Goal: Task Accomplishment & Management: Manage account settings

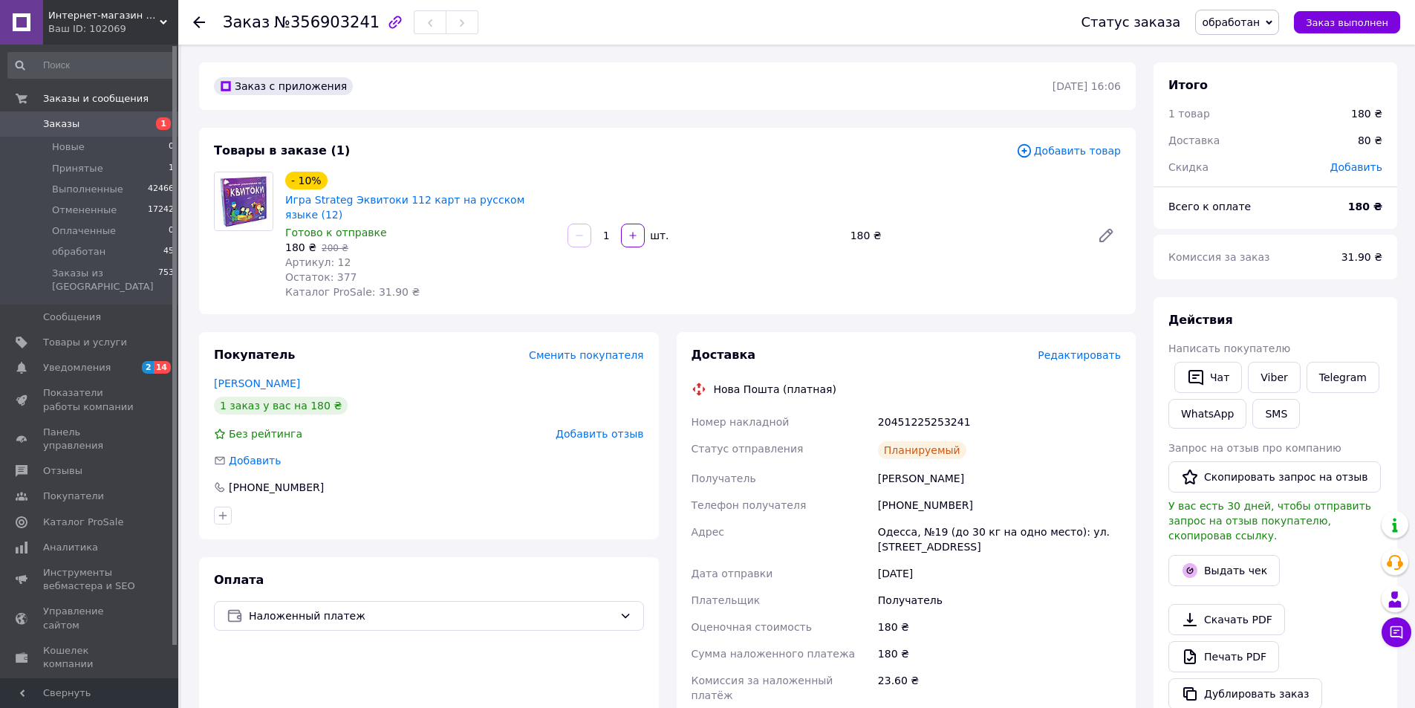
scroll to position [99, 0]
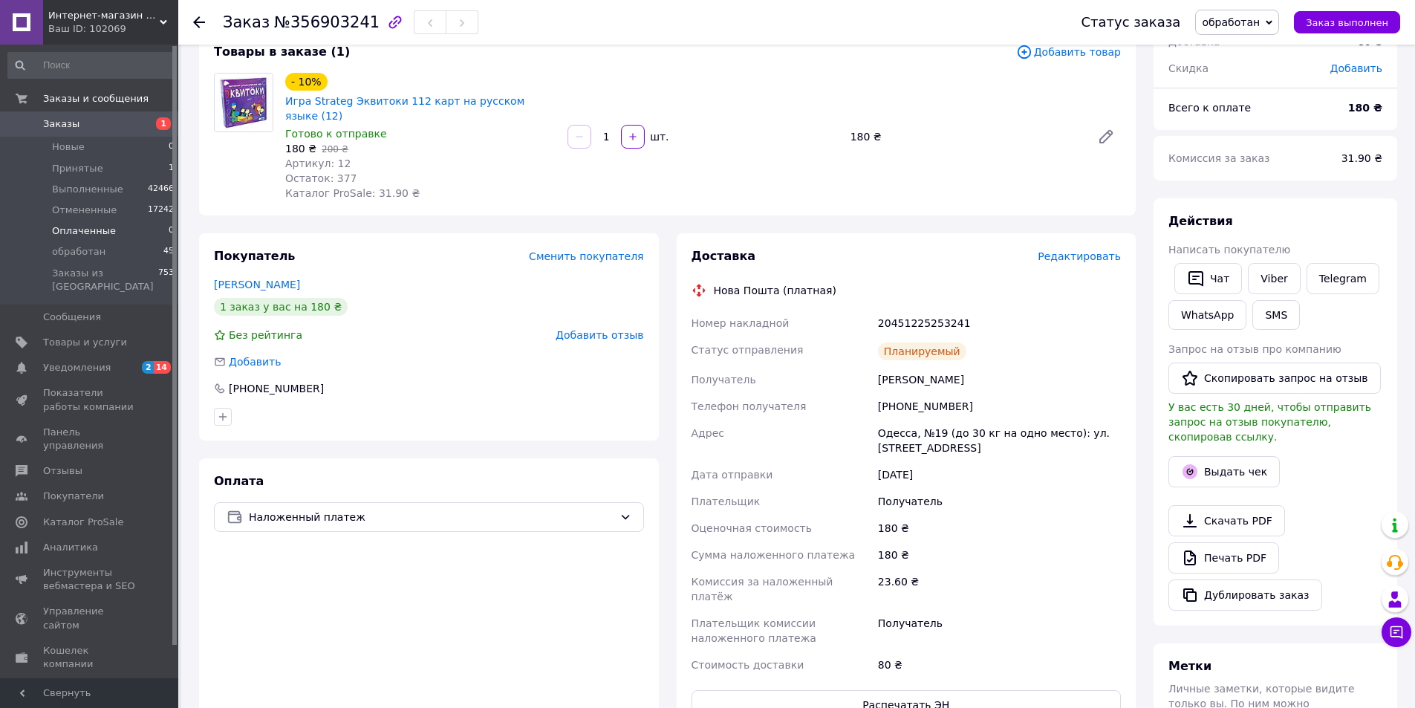
click at [76, 233] on span "Оплаченные" at bounding box center [84, 230] width 64 height 13
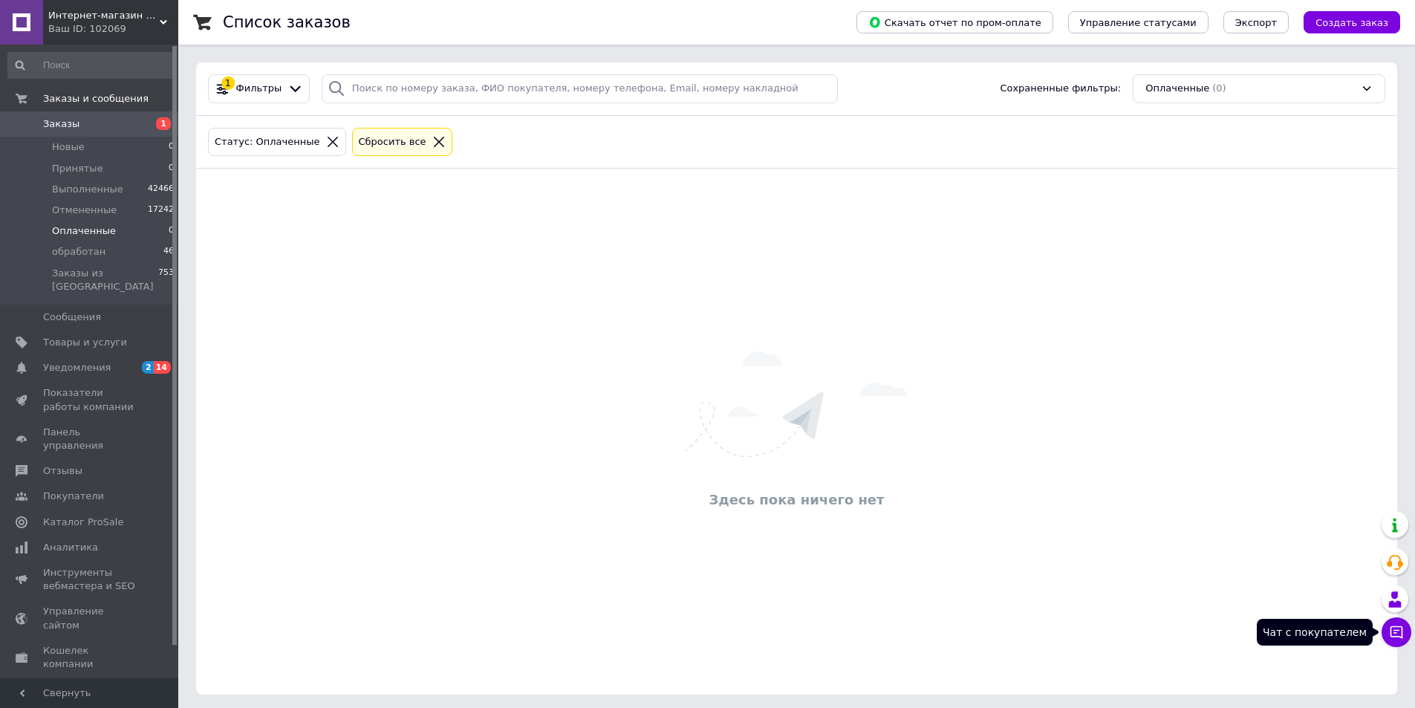
click at [1402, 634] on icon at bounding box center [1397, 632] width 13 height 13
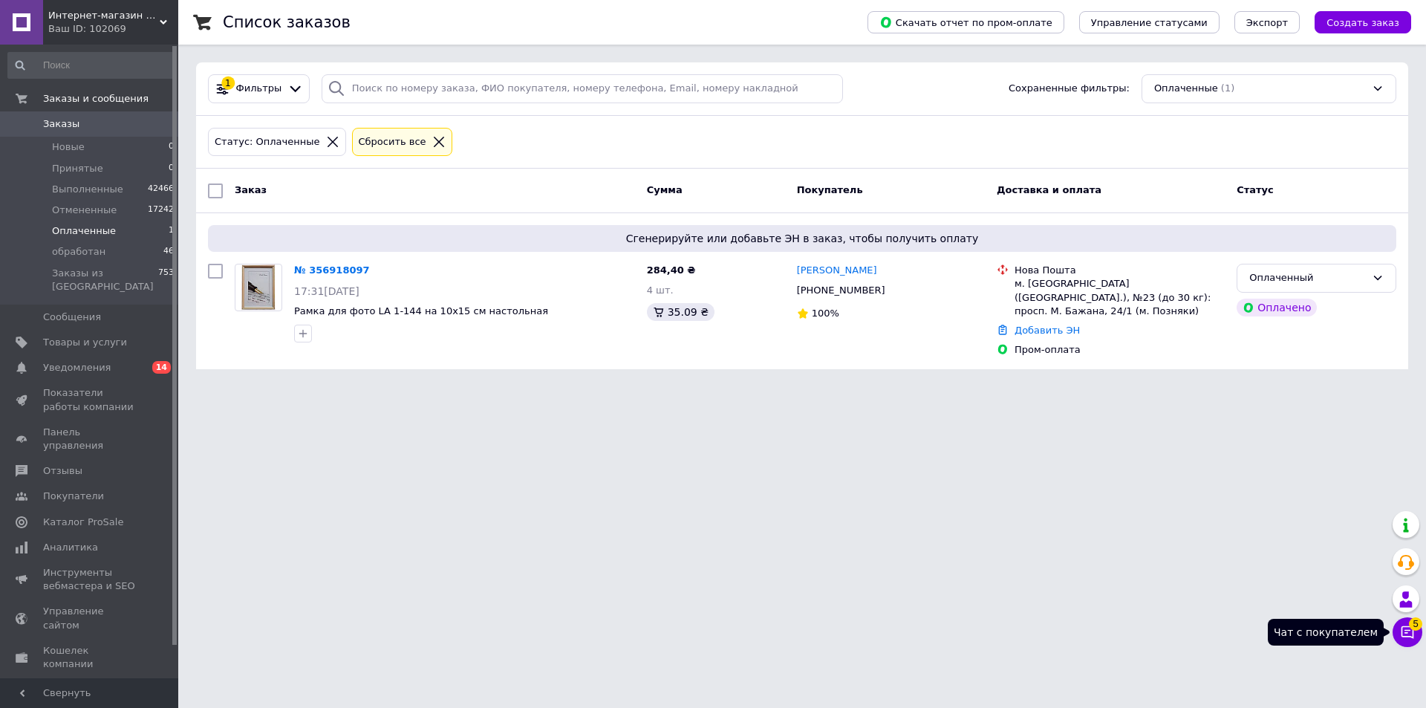
click at [1413, 640] on button "Чат с покупателем 5" at bounding box center [1408, 632] width 30 height 30
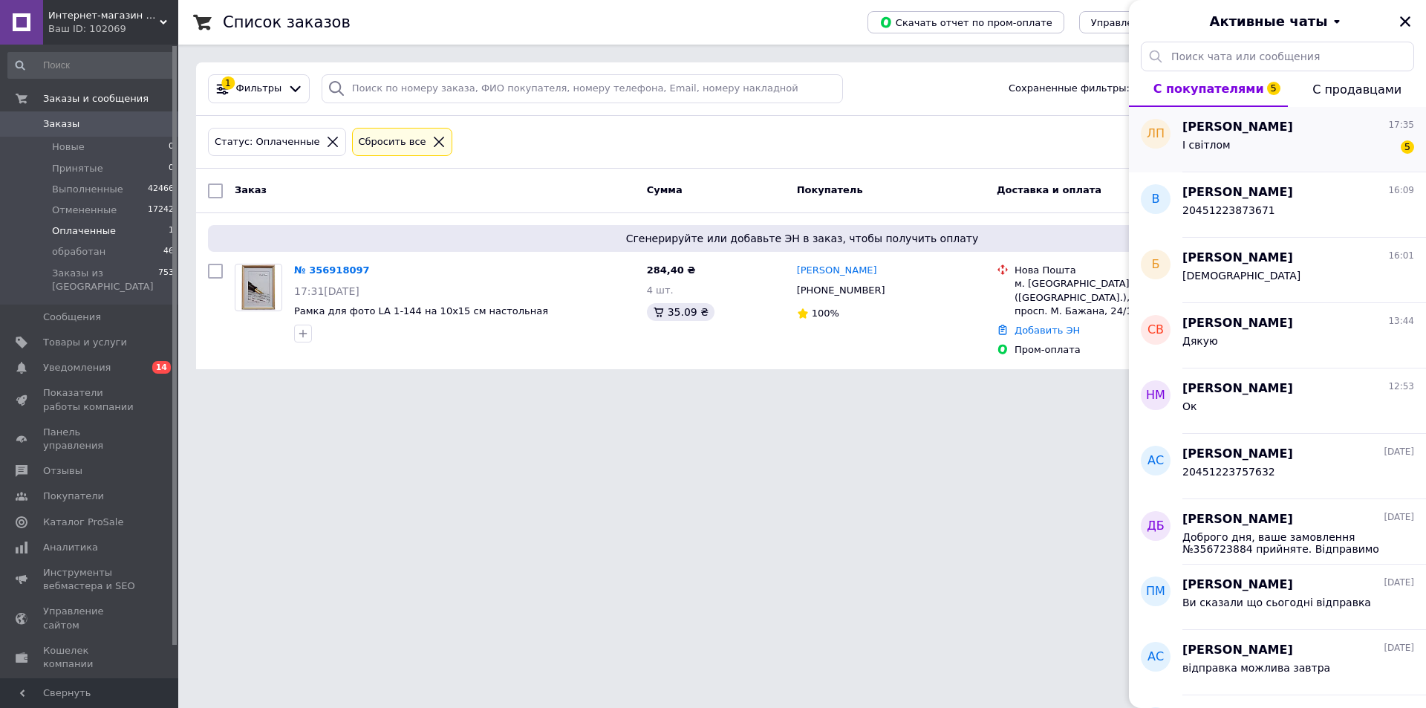
click at [1303, 141] on div "І світлом 5" at bounding box center [1299, 148] width 232 height 24
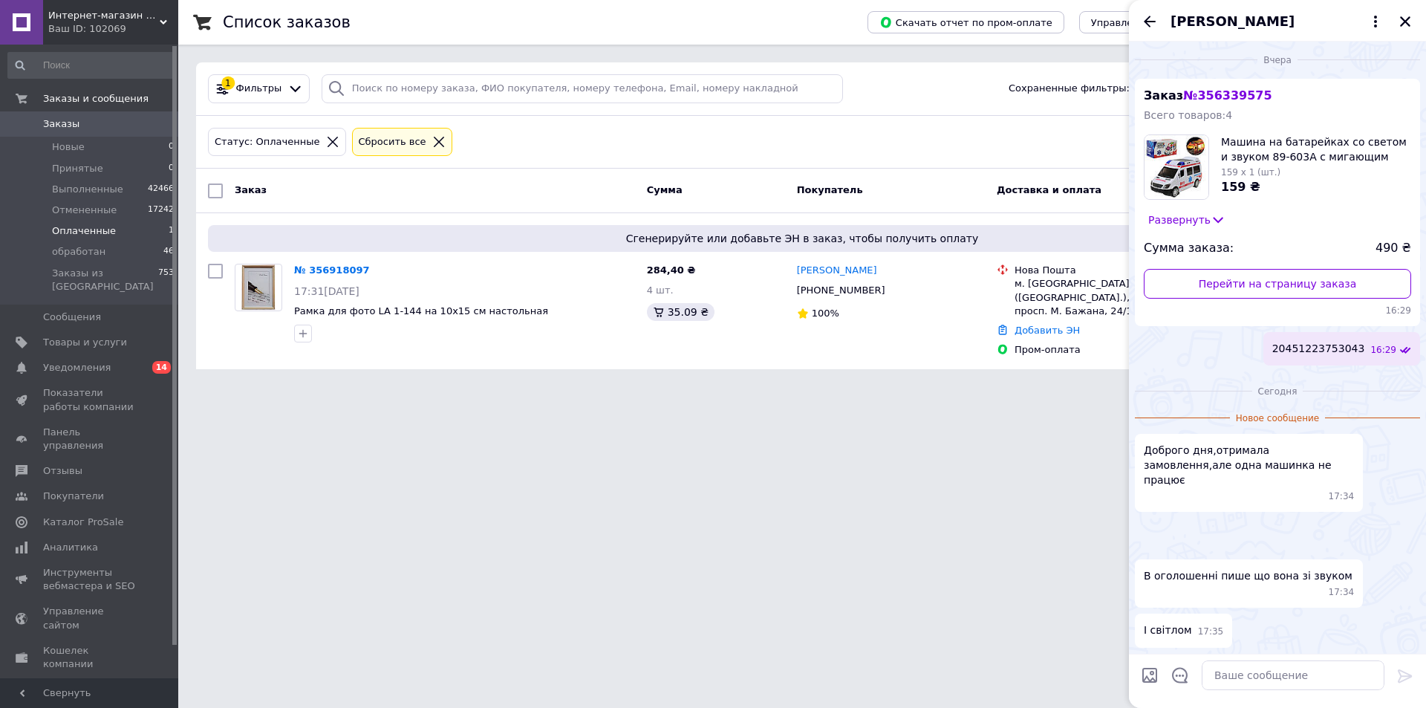
scroll to position [993, 0]
click at [1147, 520] on img at bounding box center [1141, 526] width 12 height 12
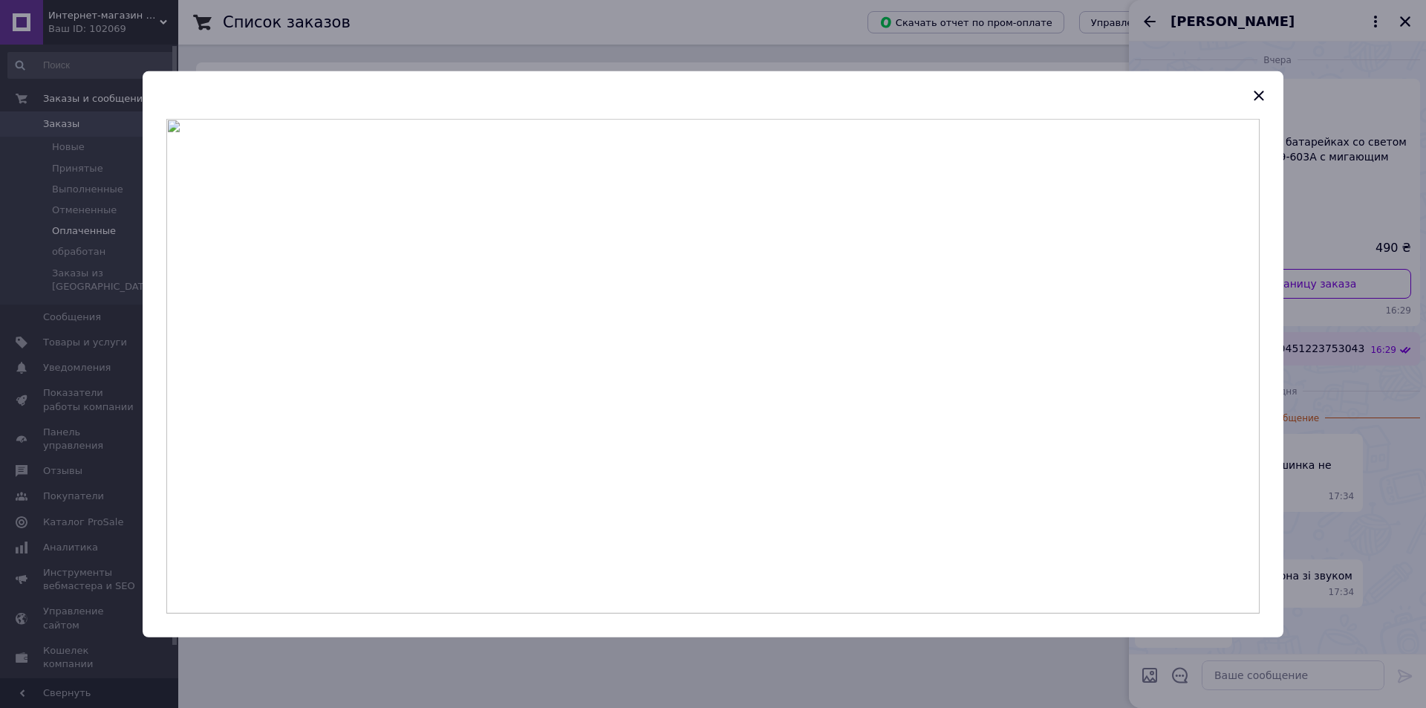
click at [1261, 349] on div at bounding box center [713, 377] width 1141 height 519
click at [1256, 98] on icon "button" at bounding box center [1259, 96] width 10 height 10
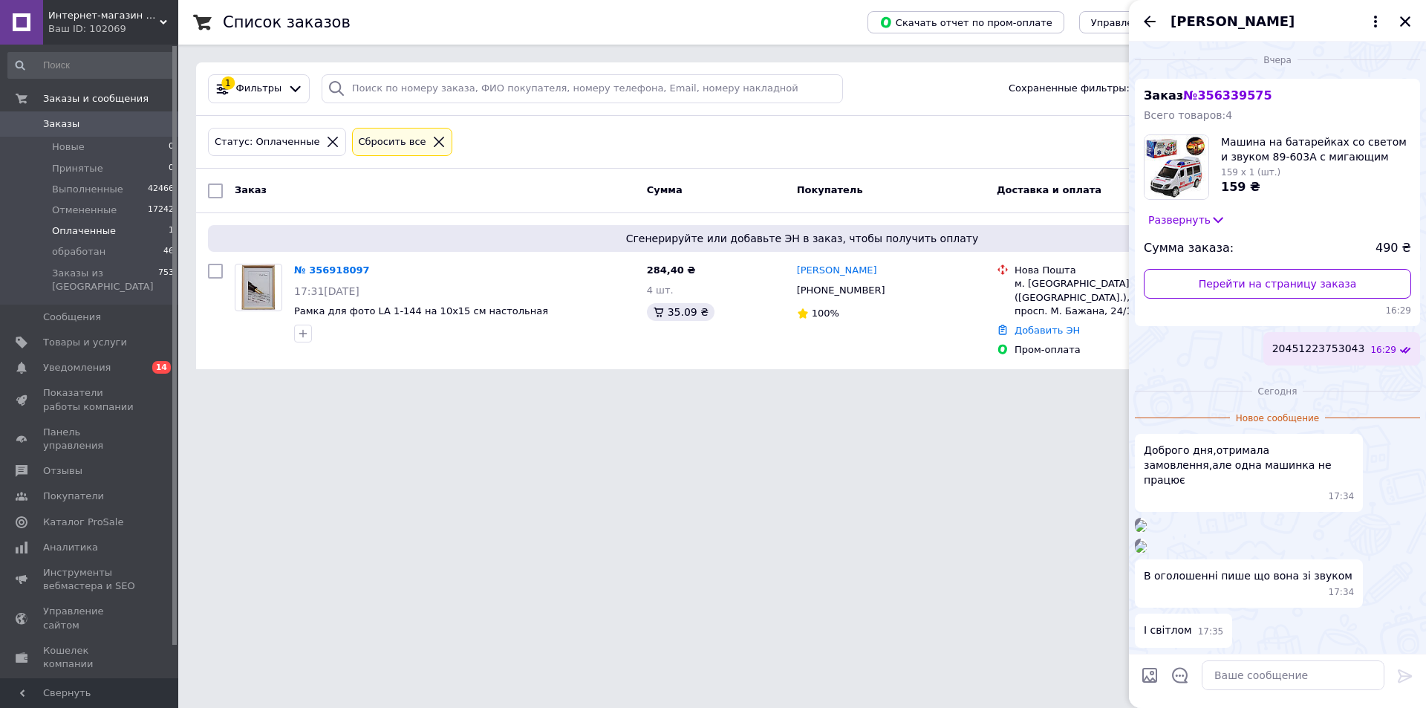
scroll to position [1192, 0]
click at [1147, 541] on img at bounding box center [1141, 547] width 12 height 12
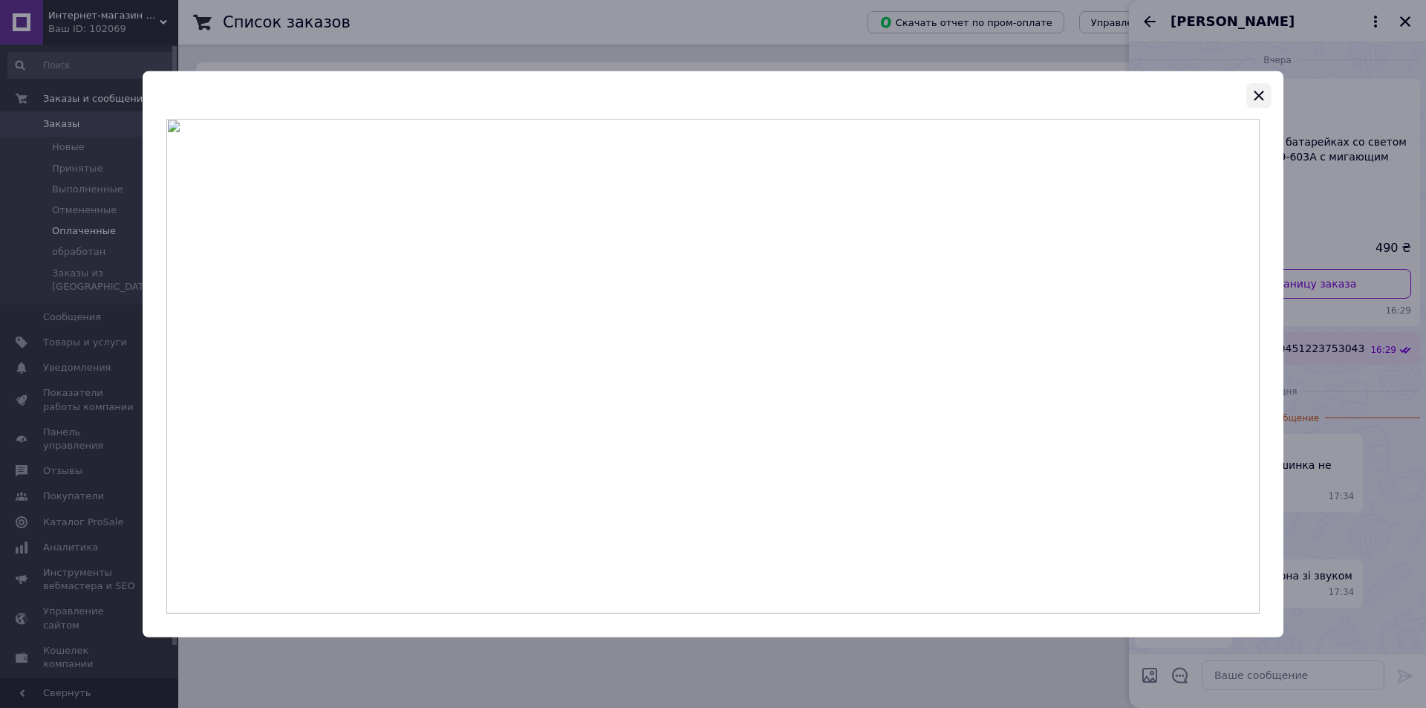
click at [1261, 91] on icon "button" at bounding box center [1259, 95] width 18 height 18
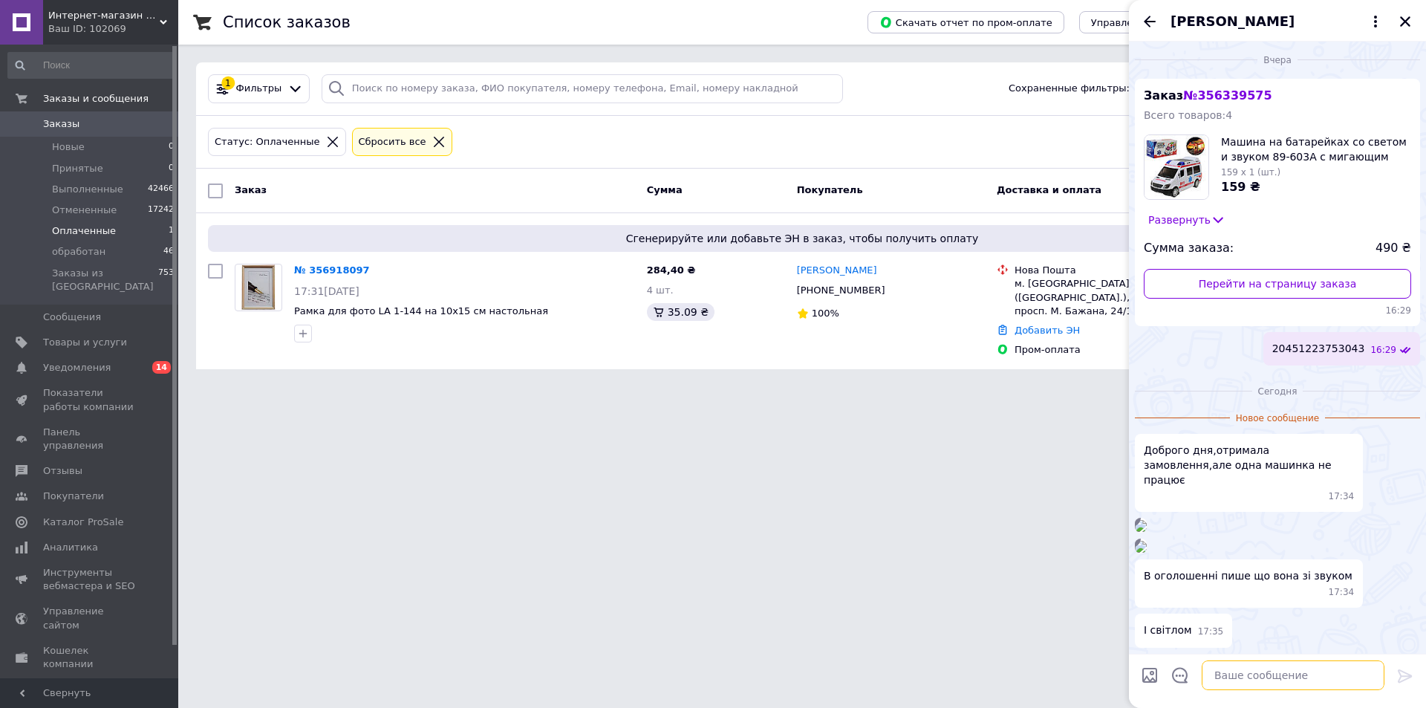
click at [1219, 683] on textarea at bounding box center [1293, 675] width 183 height 30
click at [1147, 520] on img at bounding box center [1141, 526] width 12 height 12
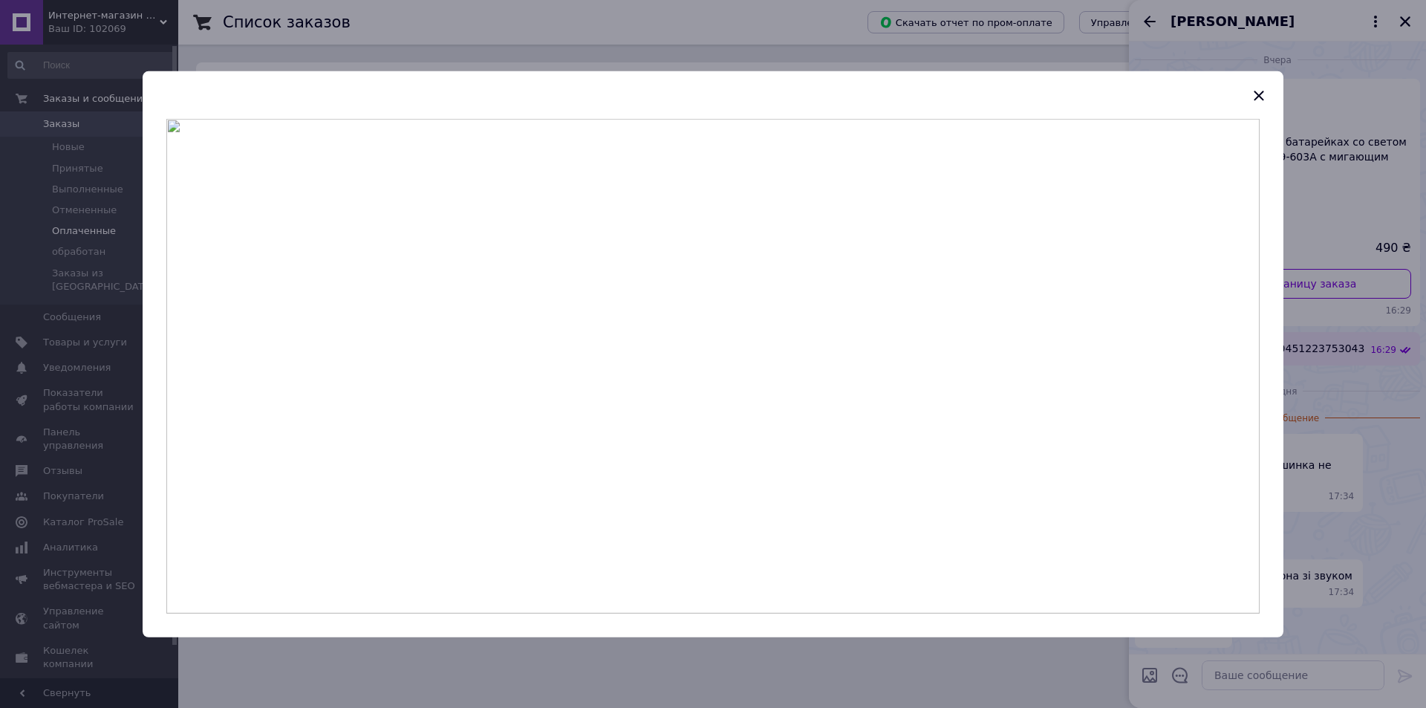
click at [1352, 435] on div at bounding box center [713, 354] width 1426 height 708
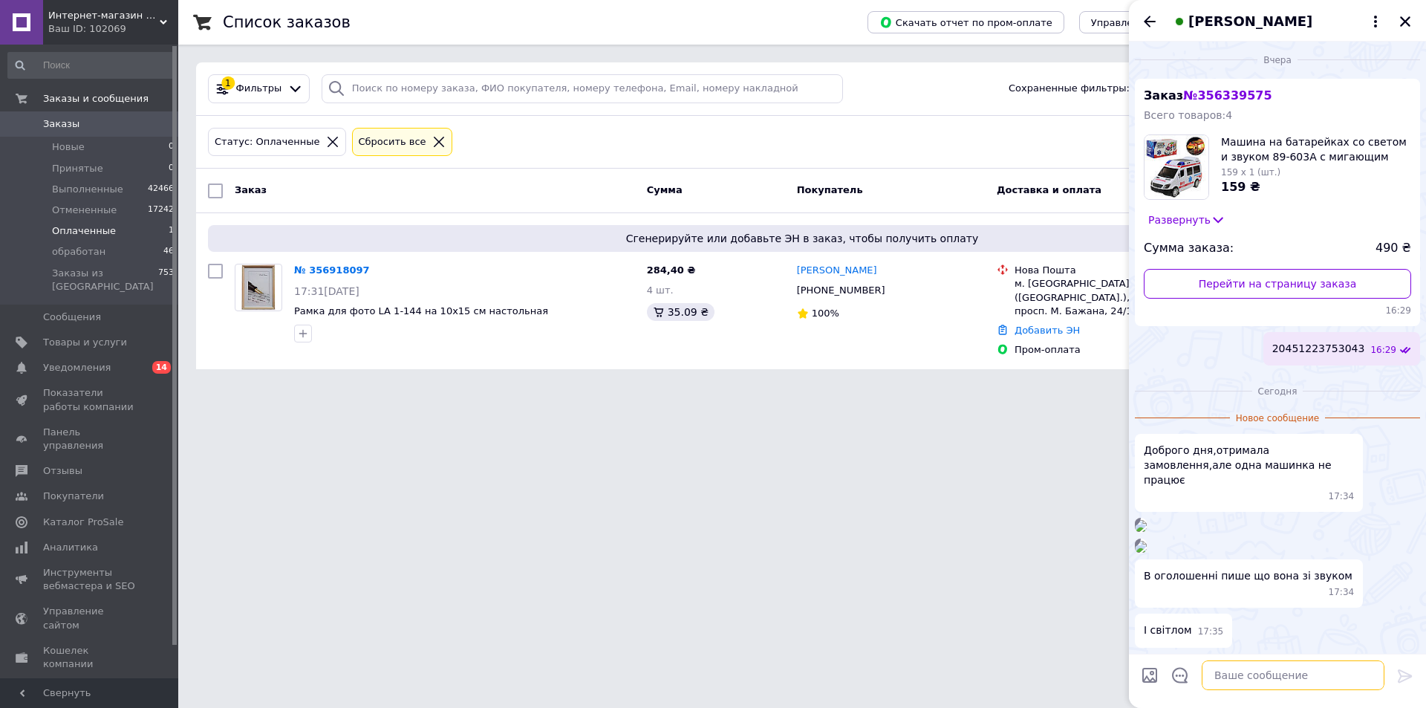
click at [1238, 671] on textarea at bounding box center [1293, 675] width 183 height 30
type textarea "можливо потрібні батарейки"
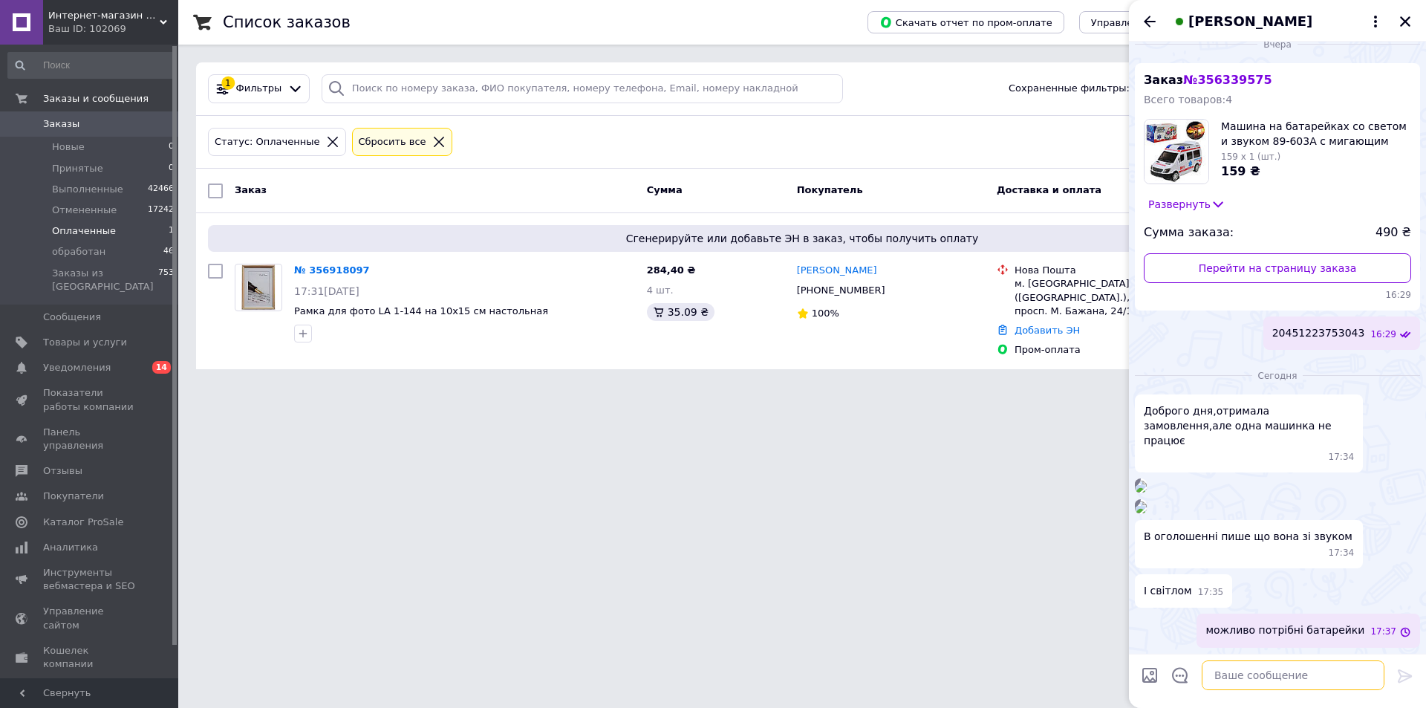
scroll to position [1207, 0]
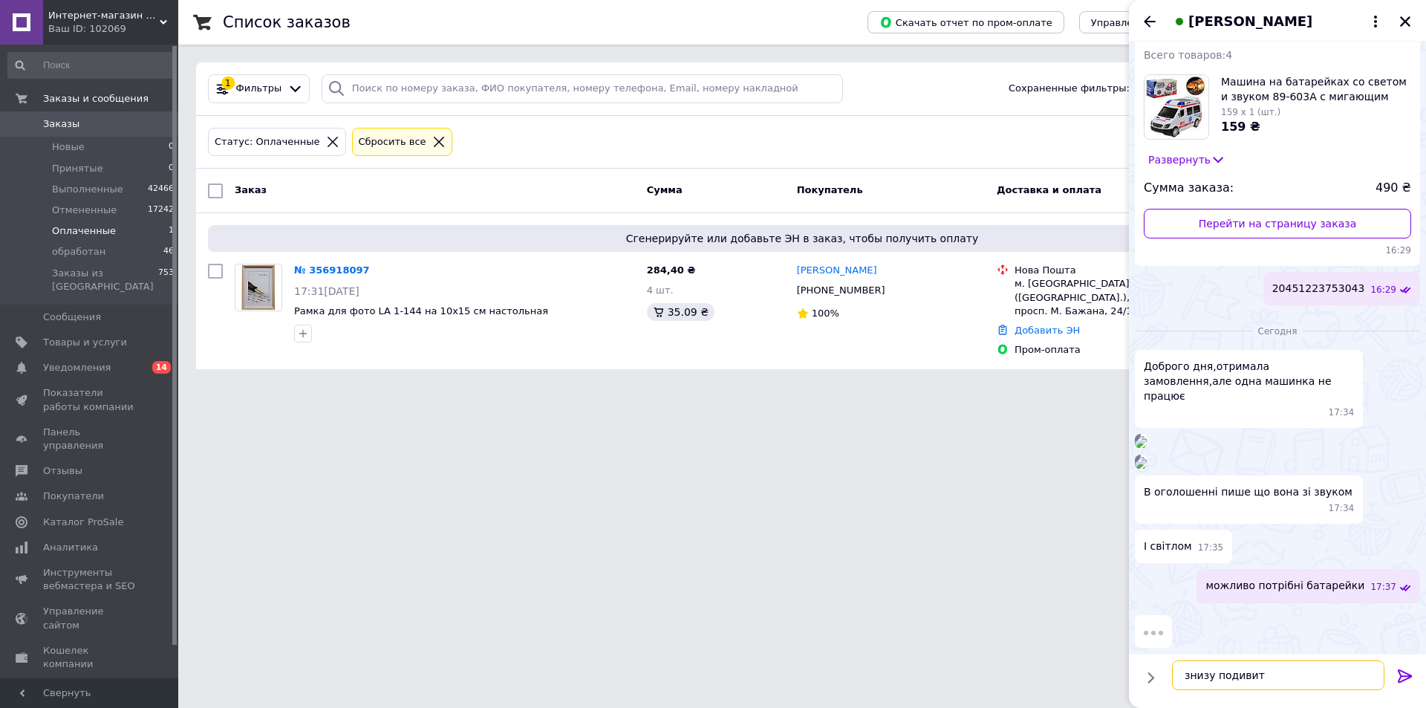
type textarea "знизу подивитя"
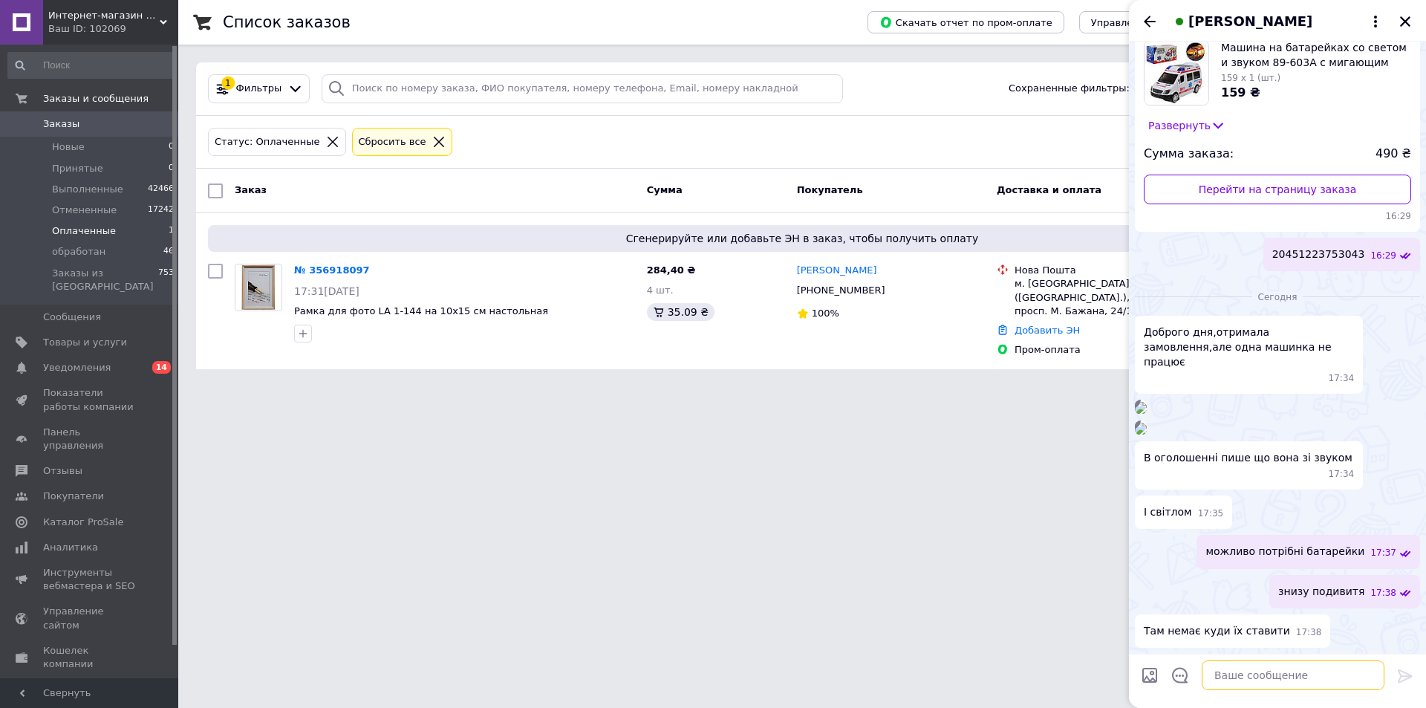
scroll to position [989, 0]
click at [1147, 409] on img at bounding box center [1141, 408] width 12 height 12
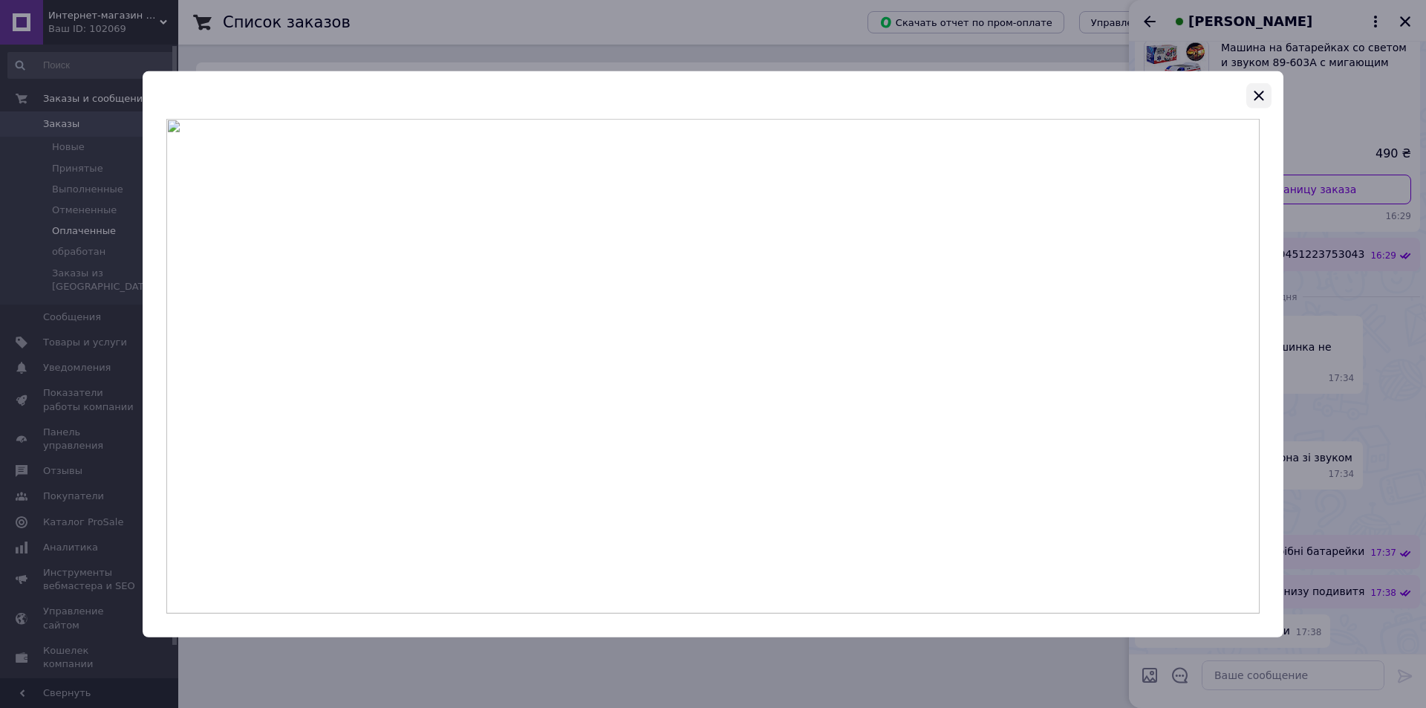
click at [1252, 91] on icon "button" at bounding box center [1259, 95] width 18 height 18
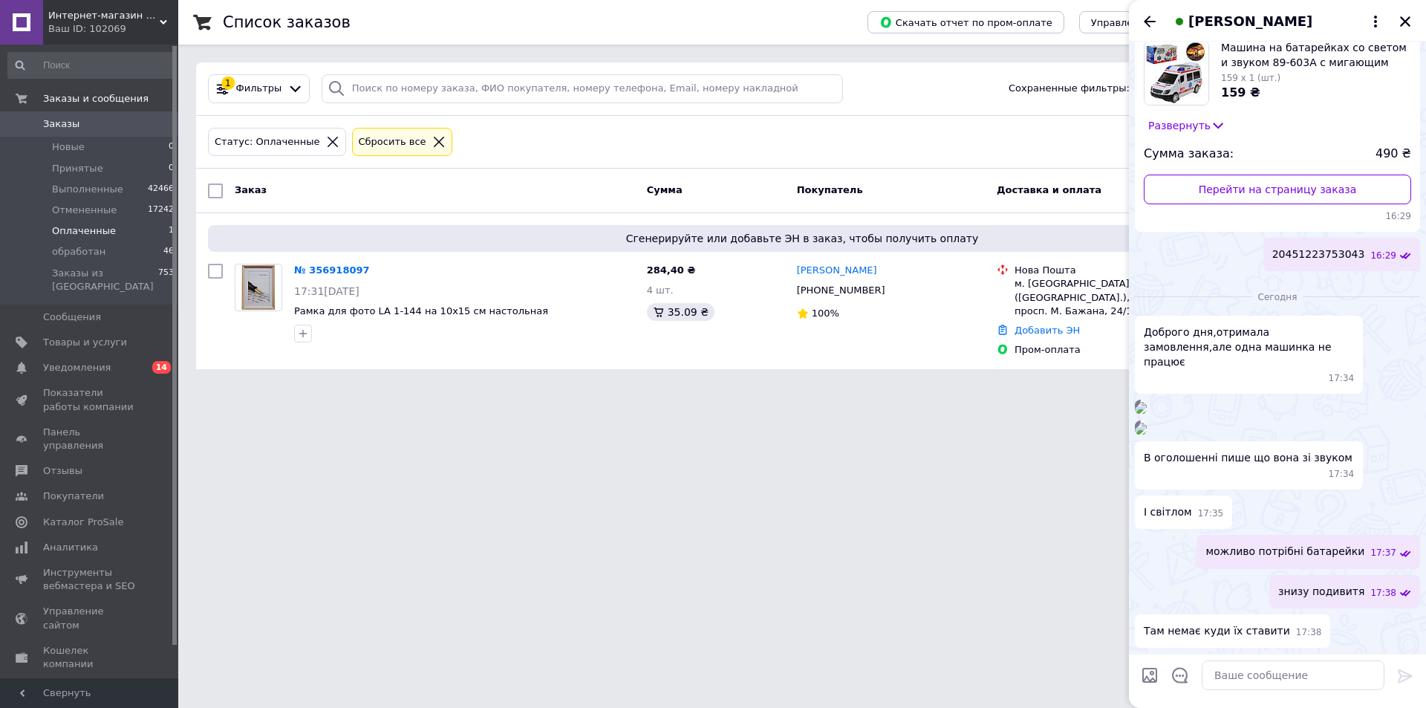
scroll to position [1286, 0]
click at [1223, 688] on textarea at bounding box center [1293, 675] width 183 height 30
type textarea "модно фото хнизу"
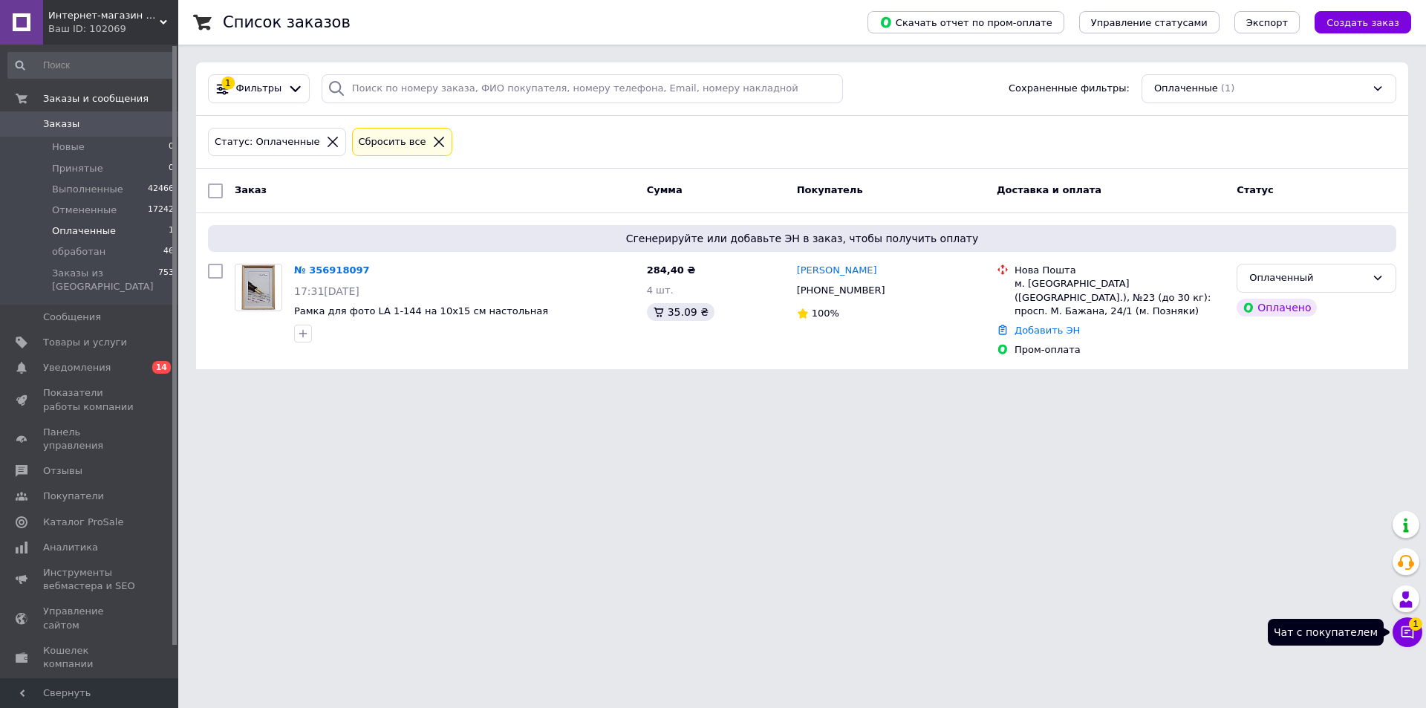
click at [1403, 634] on icon at bounding box center [1407, 632] width 15 height 15
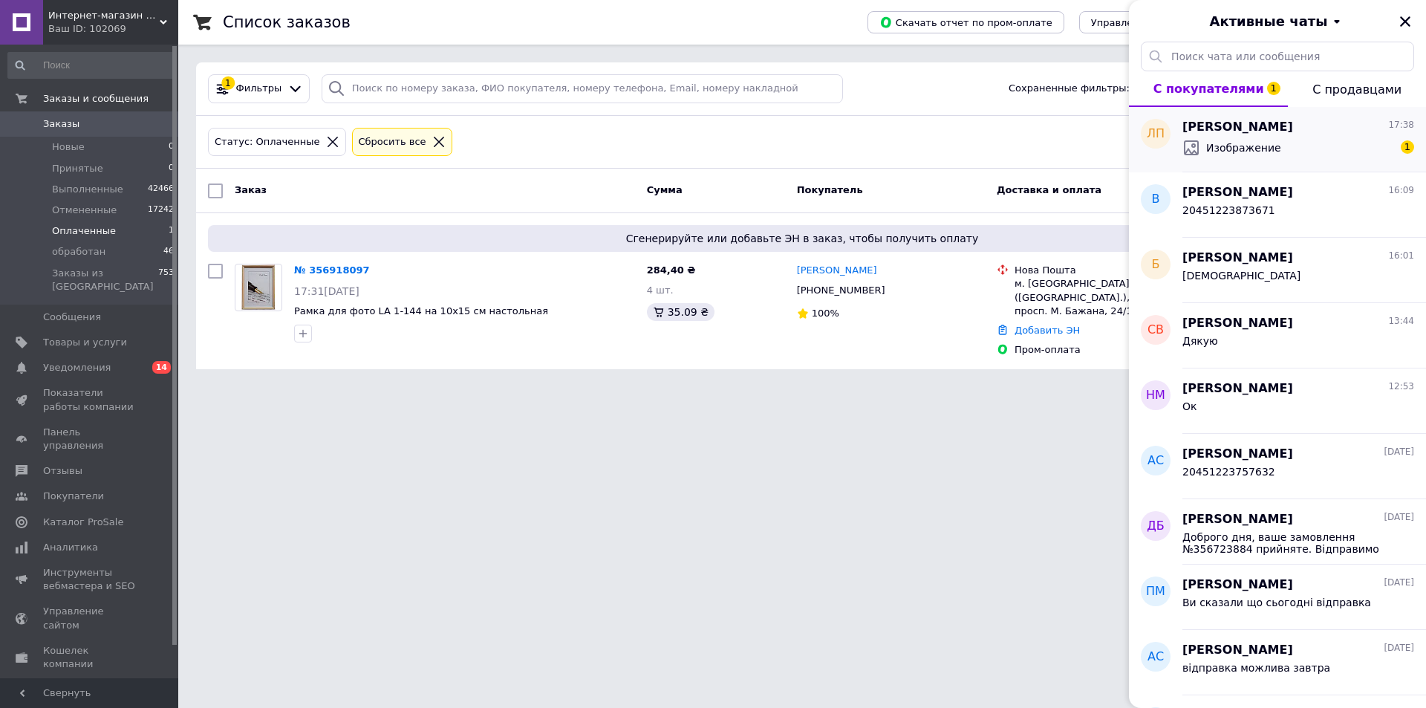
click at [1238, 155] on div "Изображение" at bounding box center [1232, 148] width 99 height 18
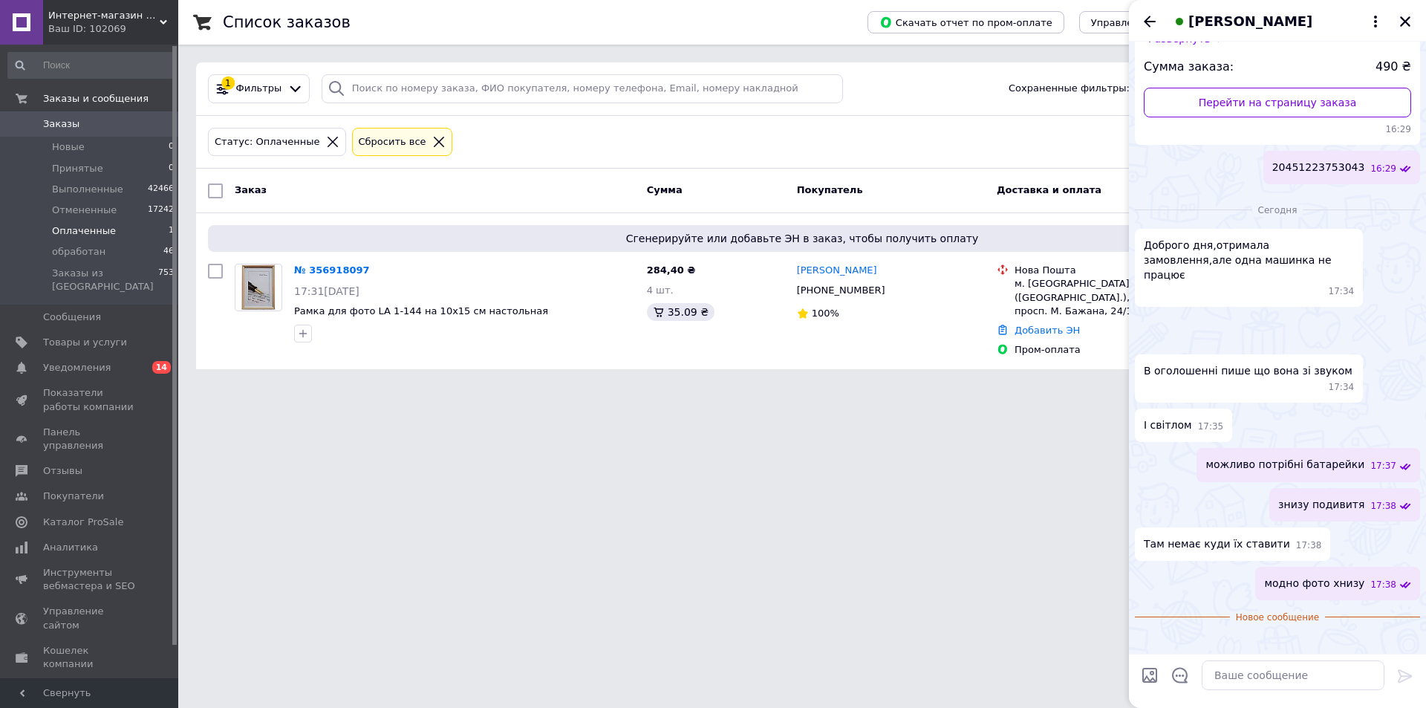
scroll to position [1581, 0]
click at [1147, 635] on img at bounding box center [1141, 641] width 12 height 12
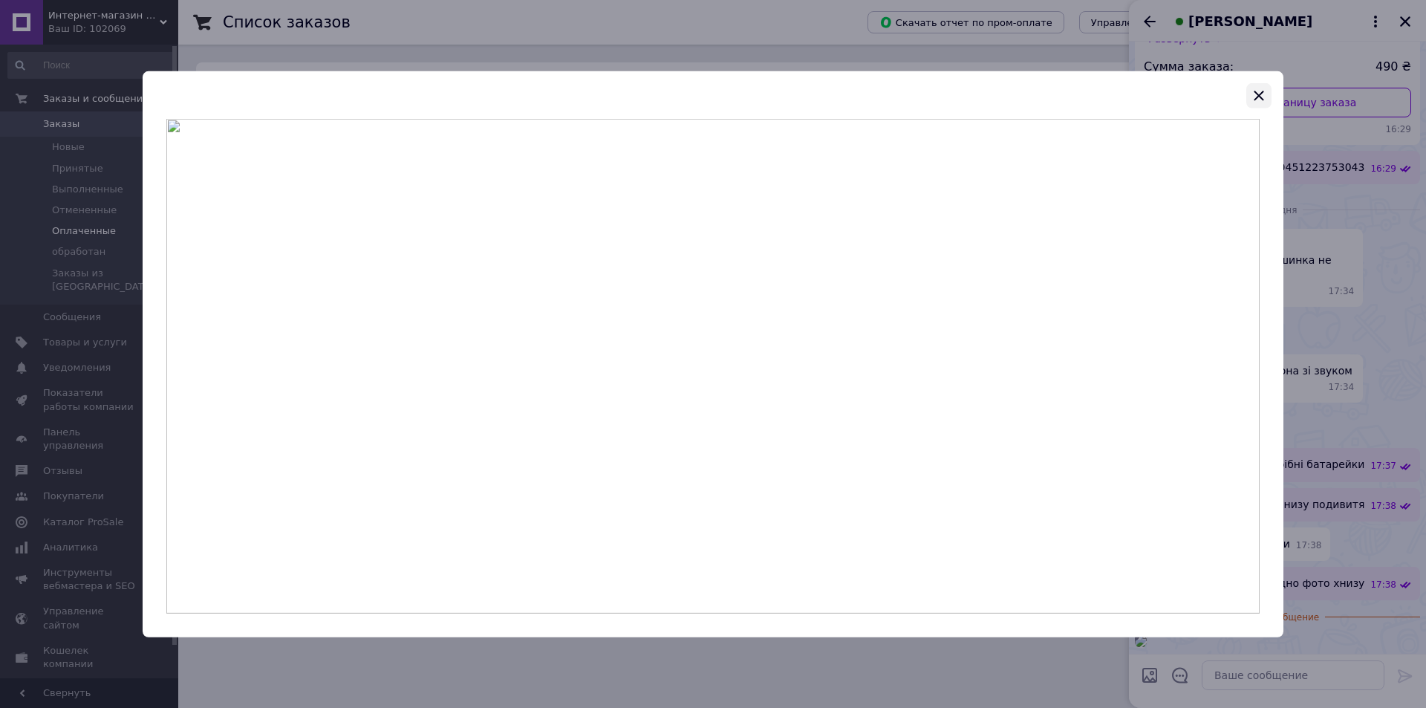
click at [1264, 97] on icon "button" at bounding box center [1259, 95] width 18 height 18
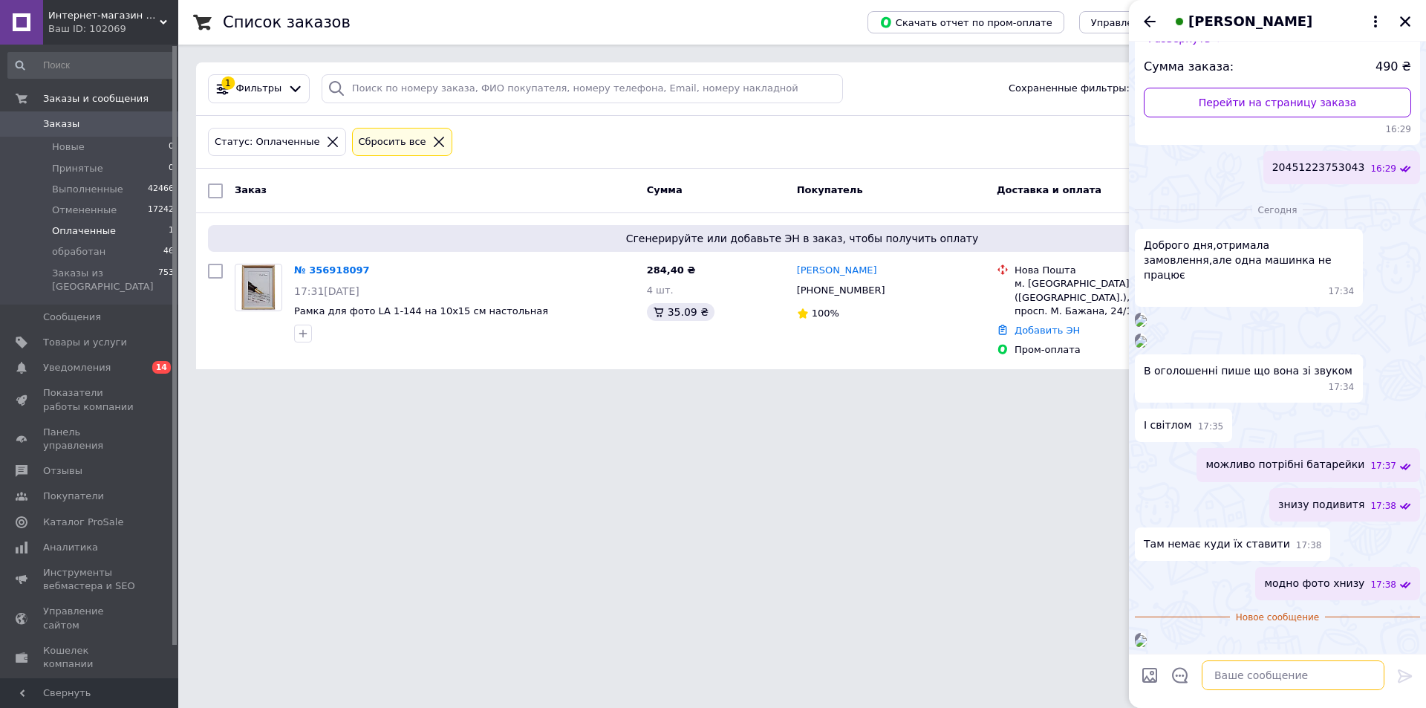
click at [1244, 666] on textarea at bounding box center [1293, 675] width 183 height 30
type textarea "добре буду з'совувати що з ней робити"
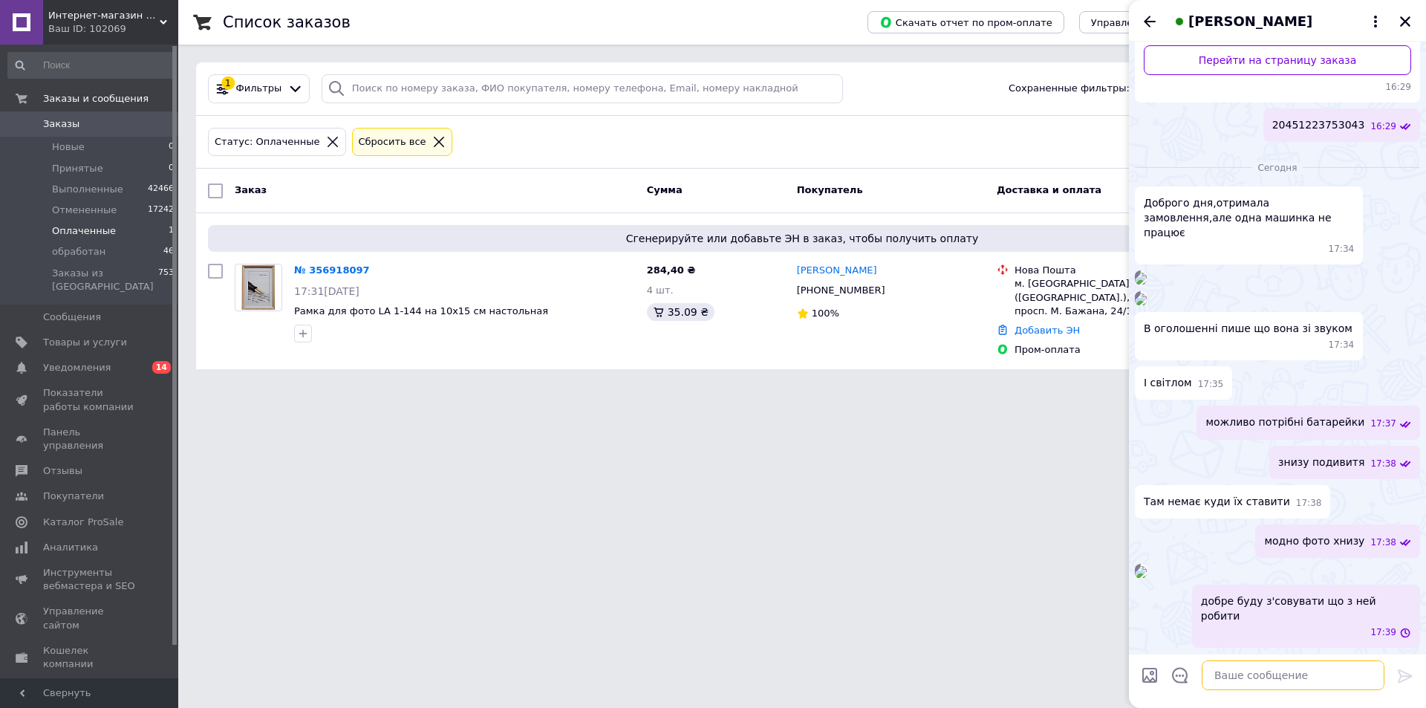
scroll to position [1608, 0]
type textarea "я"
type textarea "або підсказу або повернете"
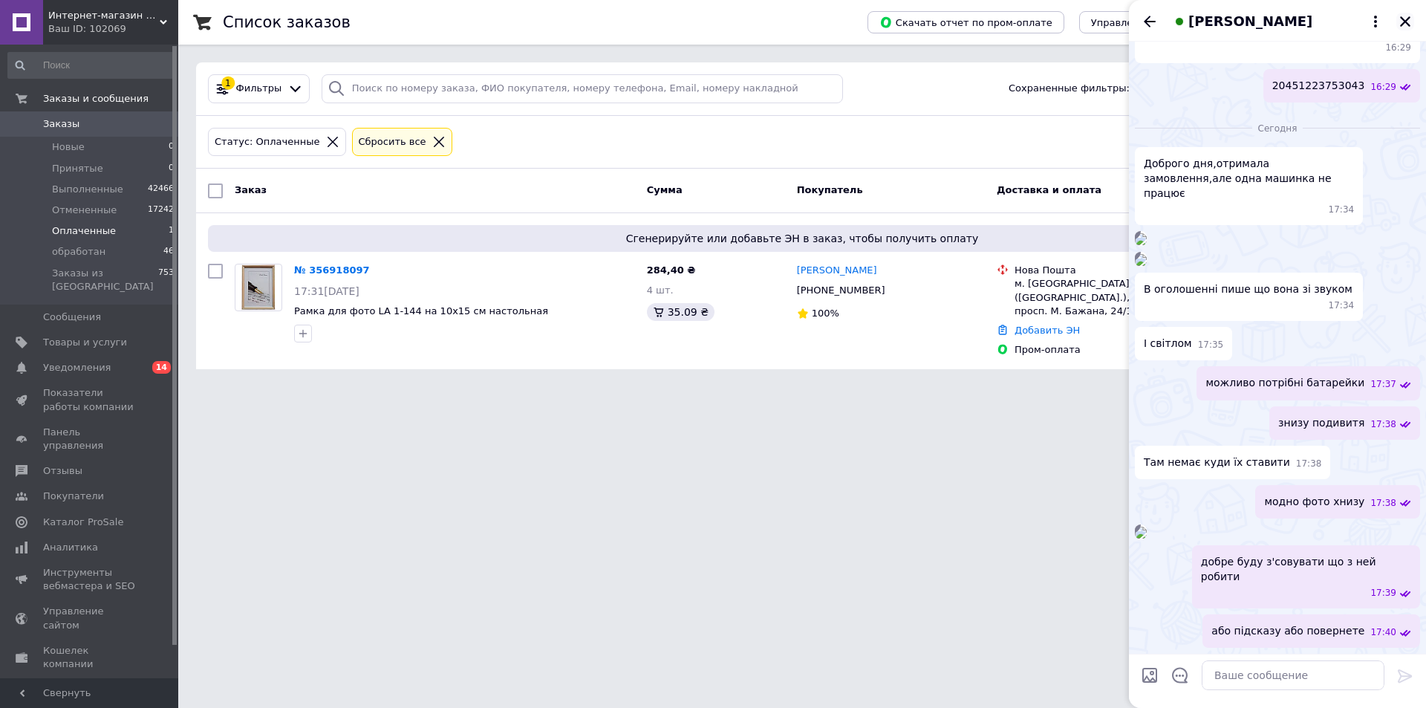
click at [1402, 30] on button "Закрыть" at bounding box center [1406, 22] width 18 height 18
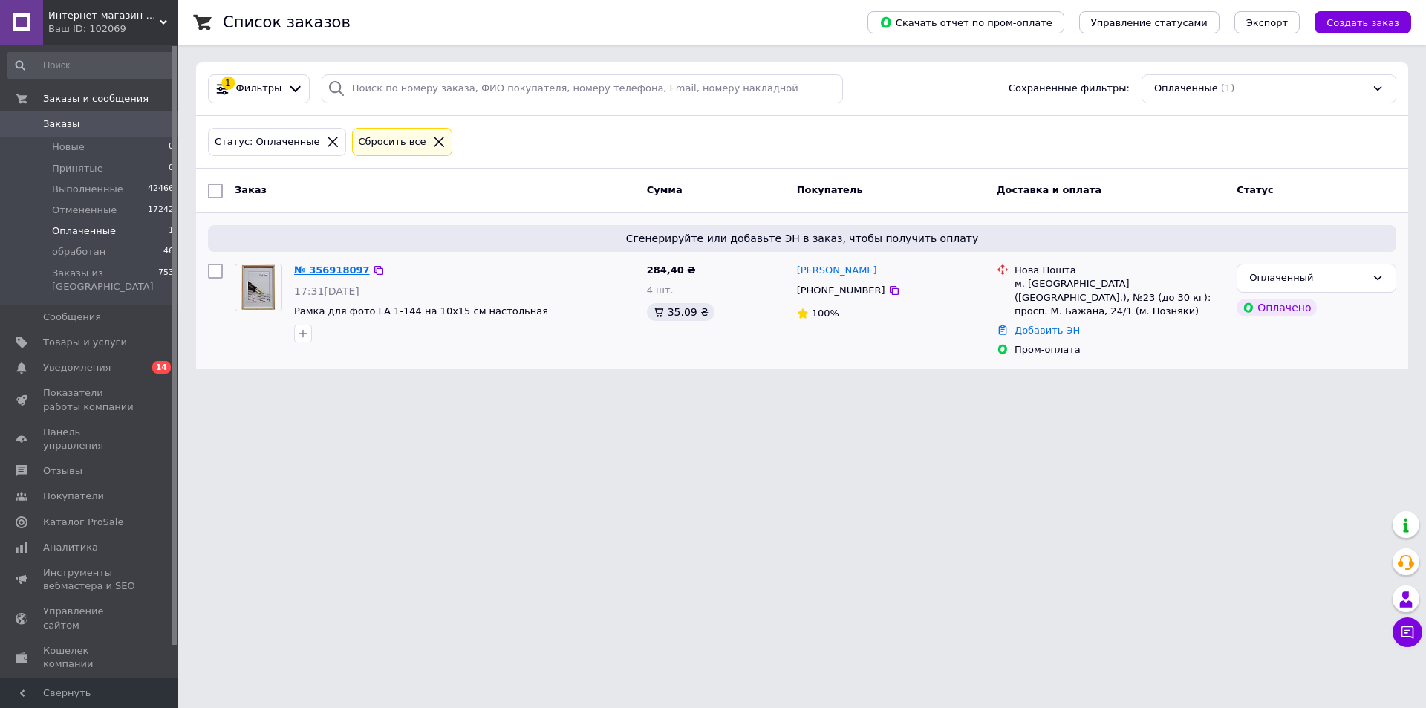
click at [329, 266] on link "№ 356918097" at bounding box center [332, 269] width 76 height 11
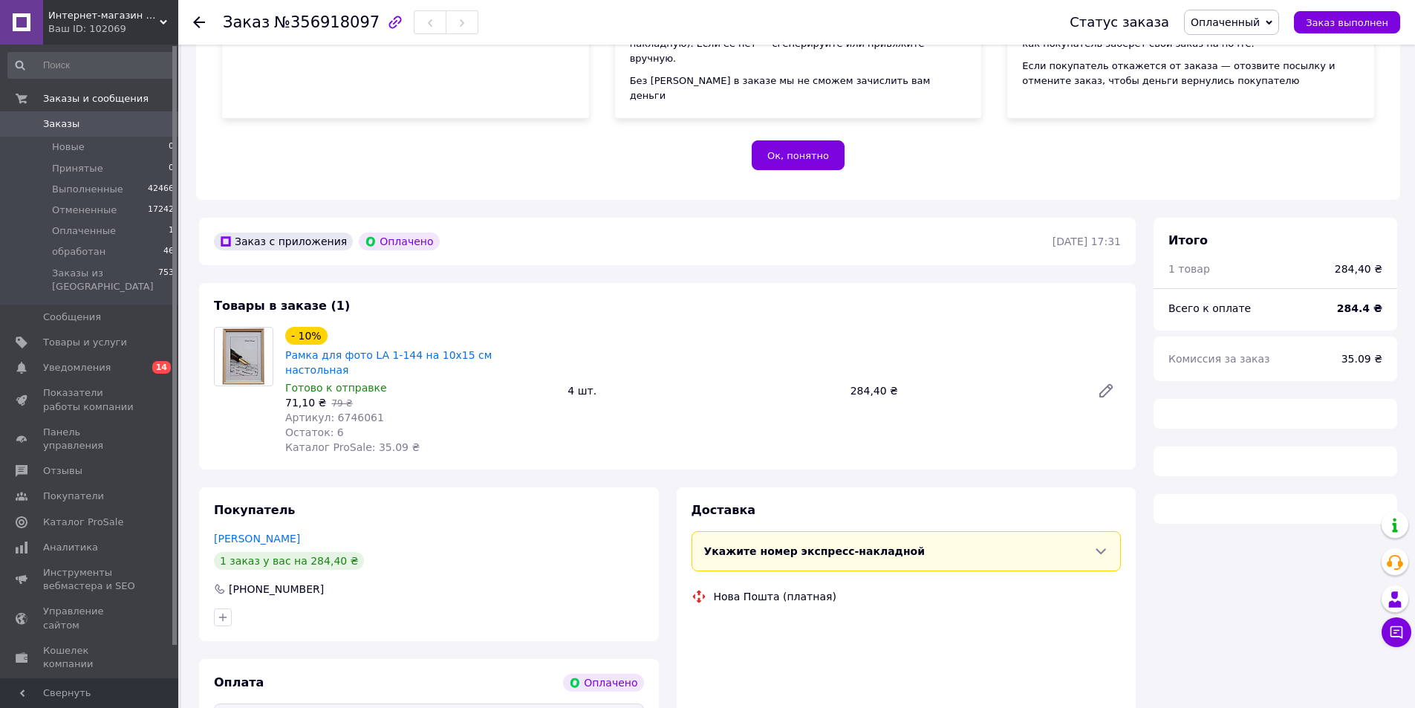
scroll to position [297, 0]
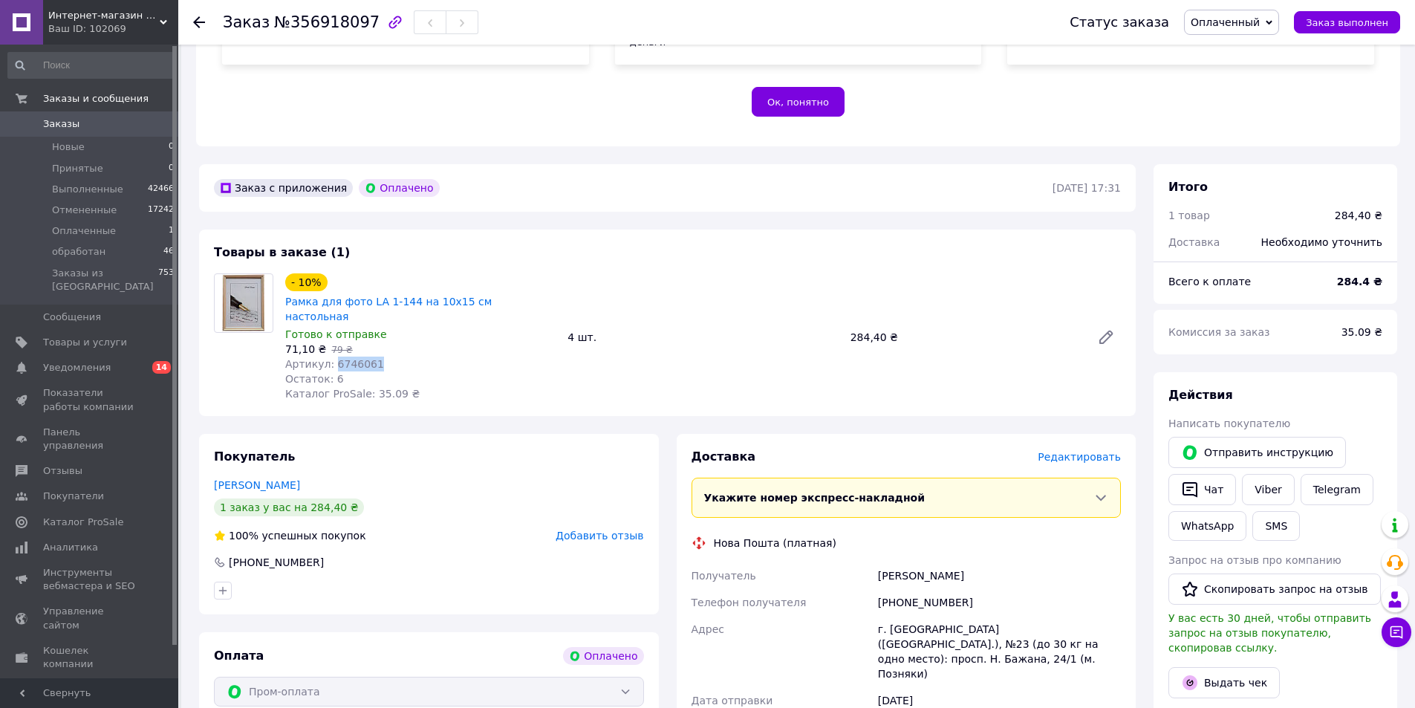
drag, startPoint x: 387, startPoint y: 341, endPoint x: 329, endPoint y: 332, distance: 58.6
click at [329, 357] on div "Артикул: 6746061" at bounding box center [420, 364] width 270 height 15
copy span "6746061"
click at [1276, 478] on link "Viber" at bounding box center [1268, 489] width 52 height 31
click at [1396, 632] on icon at bounding box center [1397, 632] width 13 height 13
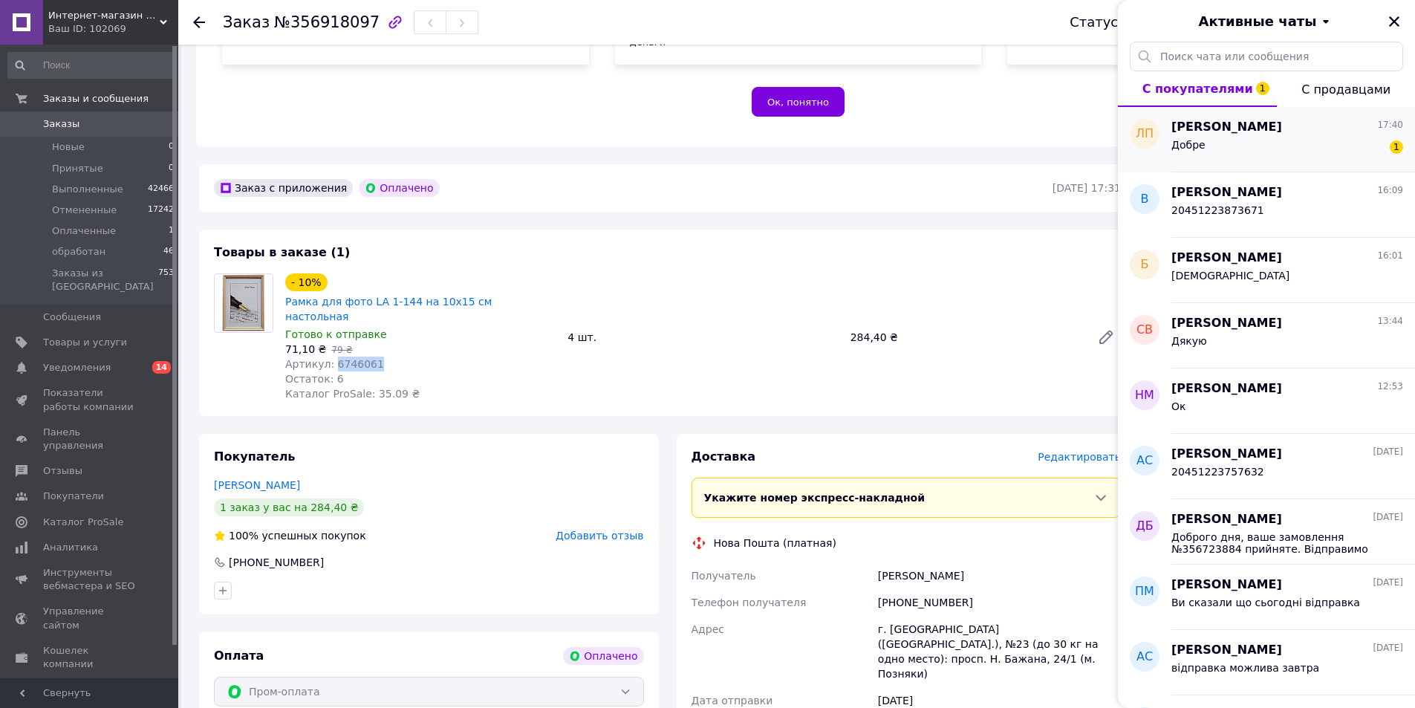
click at [1235, 126] on span "[PERSON_NAME]" at bounding box center [1227, 127] width 111 height 17
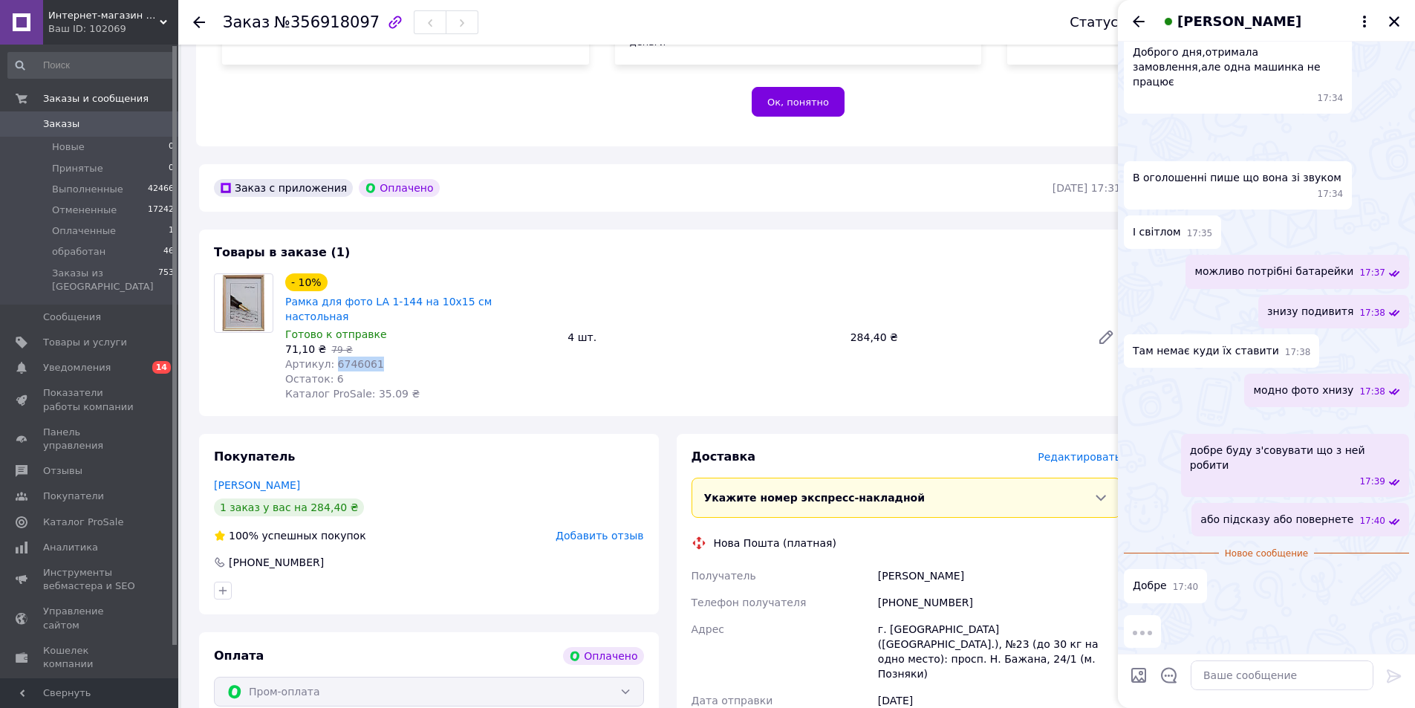
scroll to position [1759, 0]
click at [1394, 24] on icon "Закрыть" at bounding box center [1394, 21] width 13 height 13
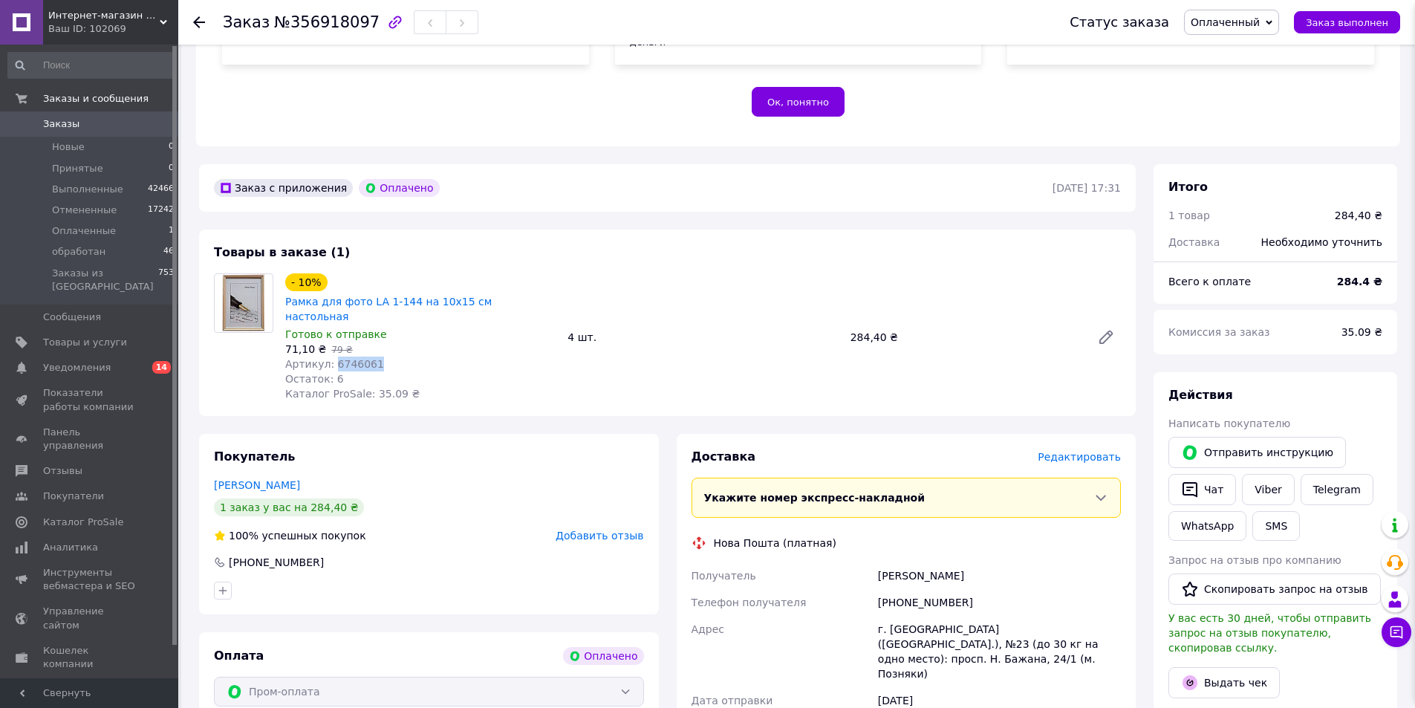
scroll to position [1715, 0]
drag, startPoint x: 997, startPoint y: 552, endPoint x: 899, endPoint y: 548, distance: 98.1
click at [871, 562] on div "Получатель Владимирова Анна Телефон получателя +380930577970 Адрес г. Киев (Кие…" at bounding box center [907, 664] width 436 height 205
copy div "Получатель Владимирова Анна"
click at [1398, 629] on icon at bounding box center [1396, 632] width 15 height 15
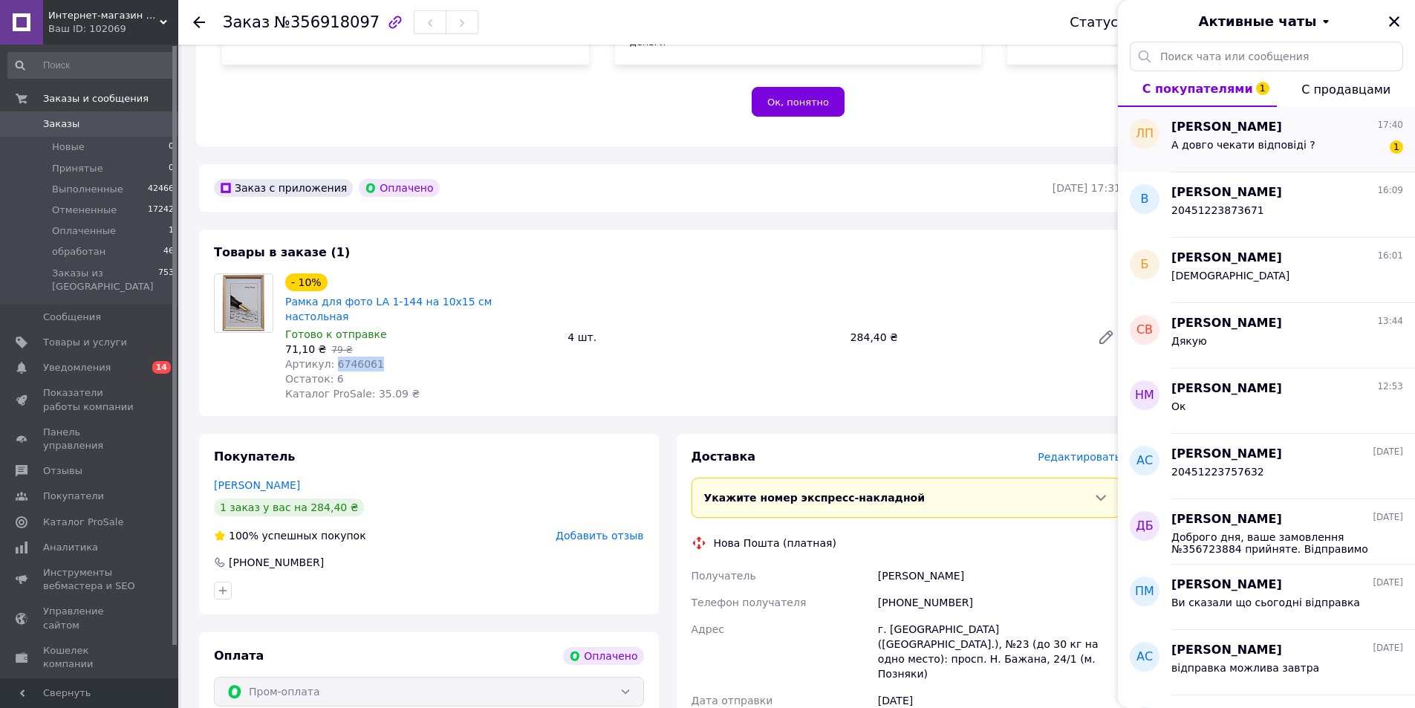
click at [1246, 129] on span "[PERSON_NAME]" at bounding box center [1227, 127] width 111 height 17
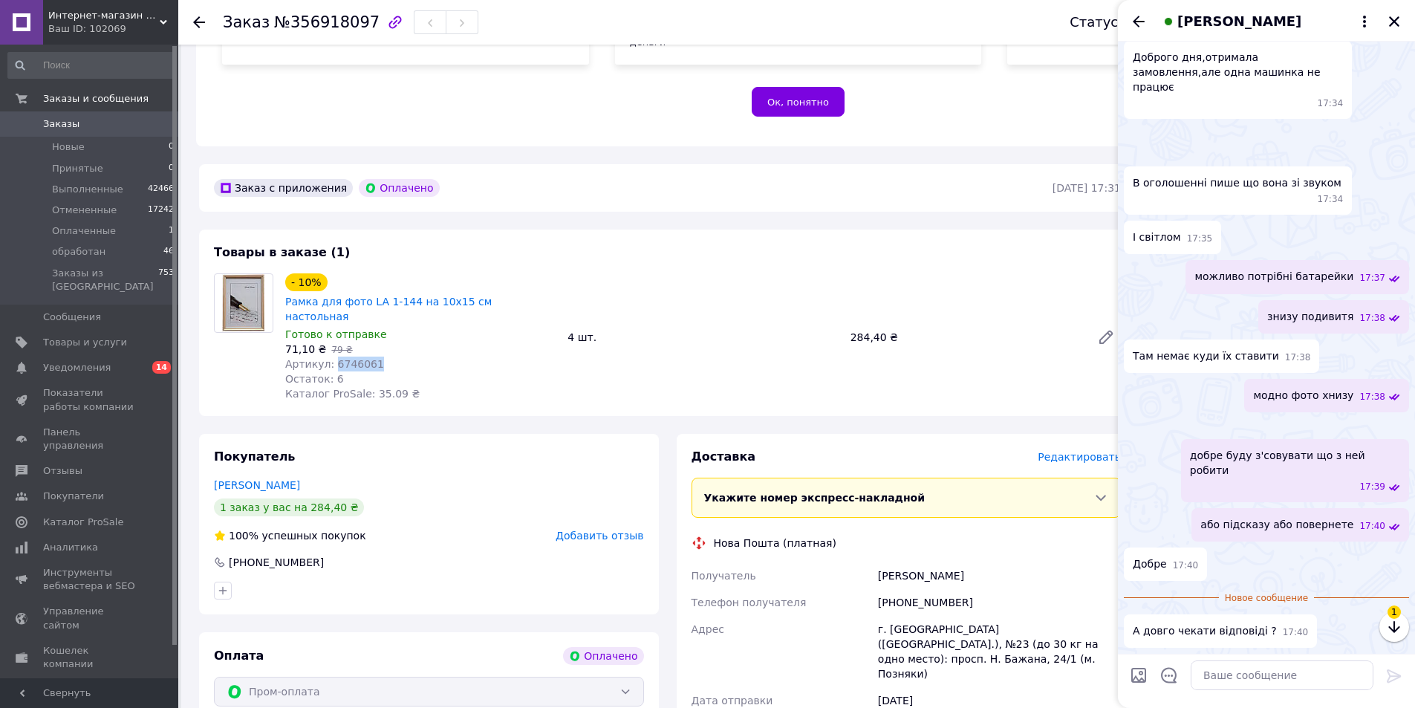
scroll to position [1754, 0]
click at [1232, 678] on textarea at bounding box center [1282, 675] width 183 height 30
type textarea "з ранку"
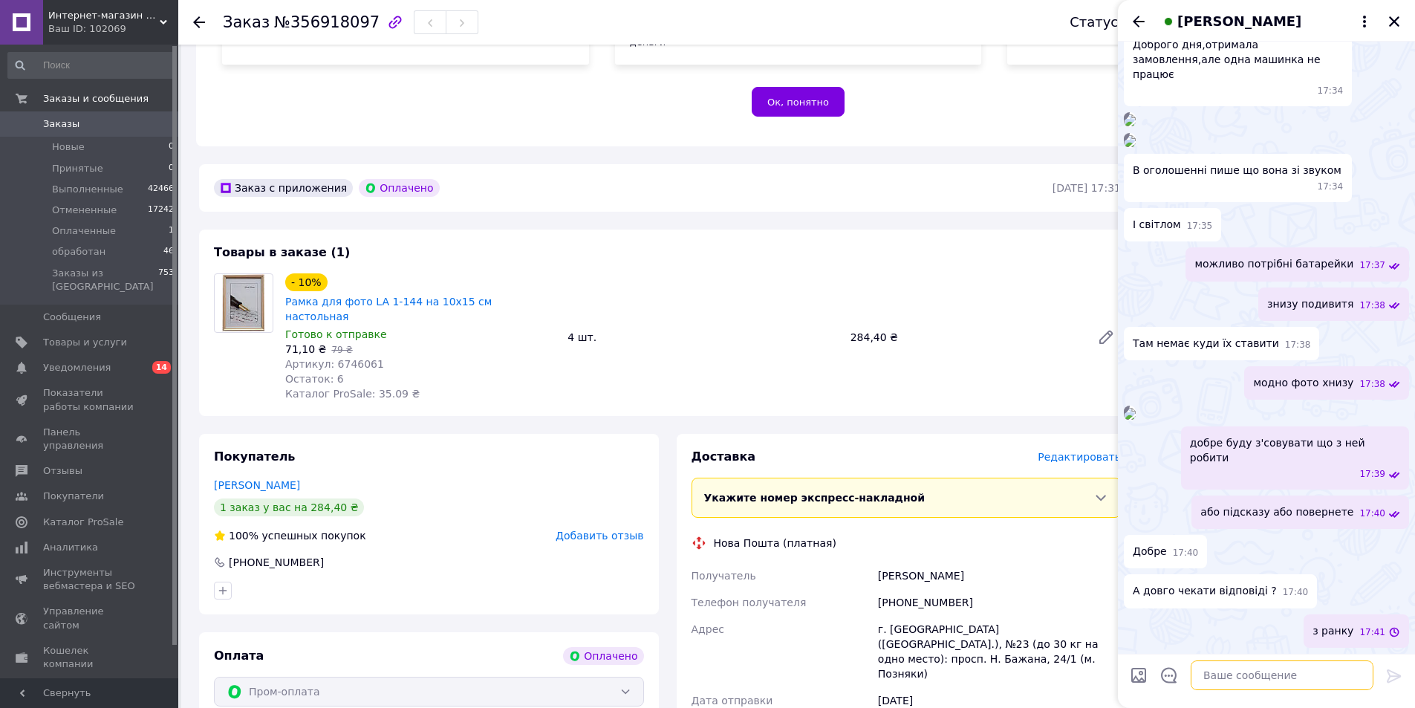
scroll to position [1767, 0]
drag, startPoint x: 986, startPoint y: 568, endPoint x: 896, endPoint y: 578, distance: 90.4
click at [896, 589] on div "[PHONE_NUMBER]" at bounding box center [999, 602] width 249 height 27
copy div "0930577970"
click at [1399, 22] on icon "Закрыть" at bounding box center [1394, 21] width 13 height 13
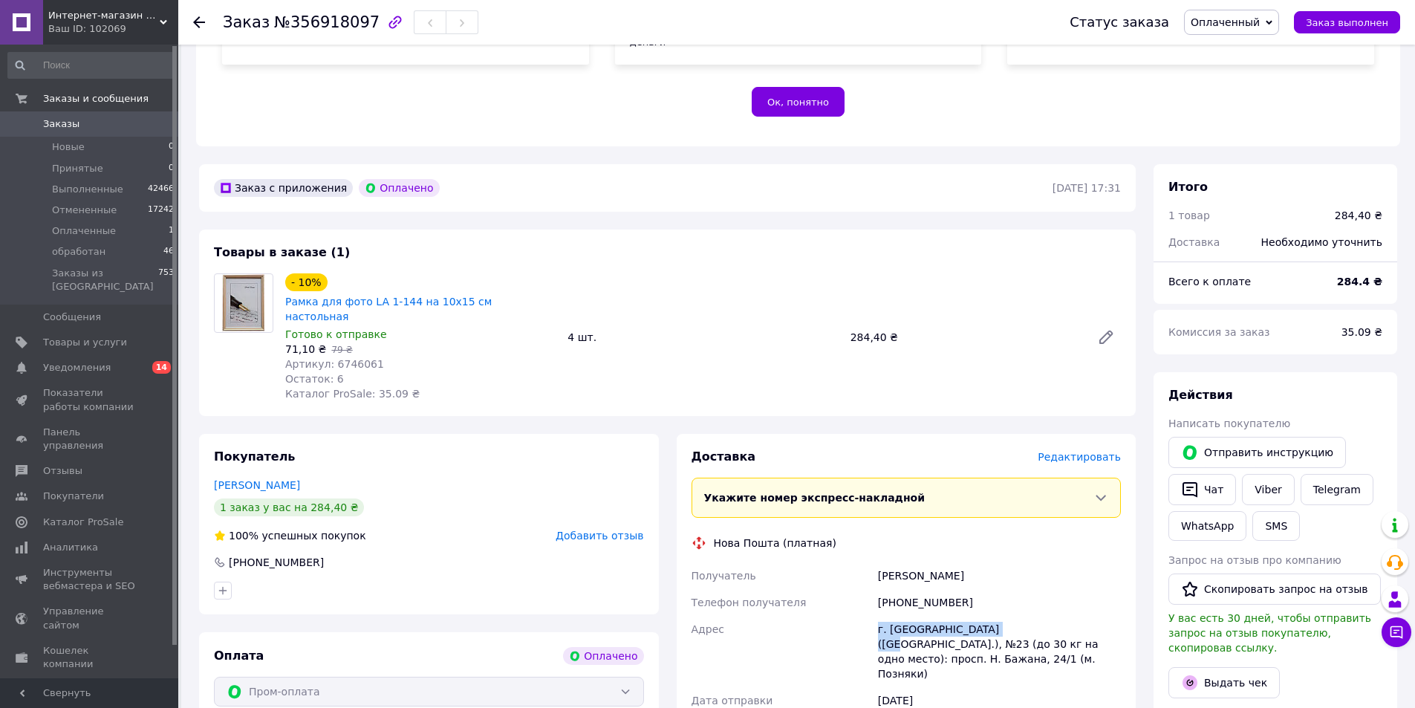
drag, startPoint x: 885, startPoint y: 599, endPoint x: 992, endPoint y: 596, distance: 107.0
click at [992, 616] on div "г. Киев (Киевская обл.), №23 (до 30 кг на одно место): просп. Н. Бажана, 24/1 (…" at bounding box center [999, 651] width 249 height 71
copy div "г. Киев (Киевская обл.),"
click at [1260, 474] on link "Viber" at bounding box center [1268, 489] width 52 height 31
click at [315, 16] on span "№356918097" at bounding box center [326, 22] width 105 height 18
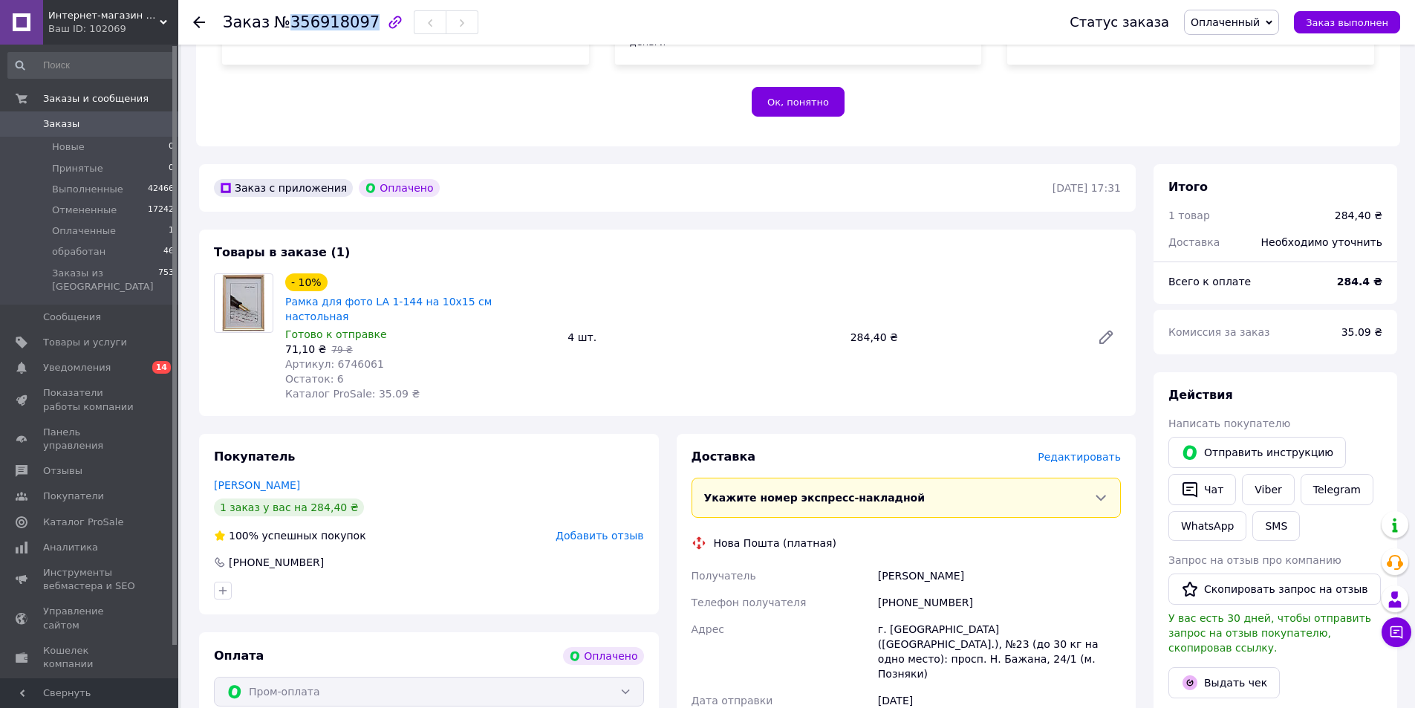
click at [315, 16] on span "№356918097" at bounding box center [326, 22] width 105 height 18
copy span "356918097"
click at [317, 296] on link "Рамка для фото LA 1-144 на 10x15 см настольная" at bounding box center [388, 309] width 207 height 27
click at [1246, 22] on span "Оплаченный" at bounding box center [1225, 22] width 69 height 12
click at [1232, 114] on li "обработан" at bounding box center [1232, 119] width 94 height 22
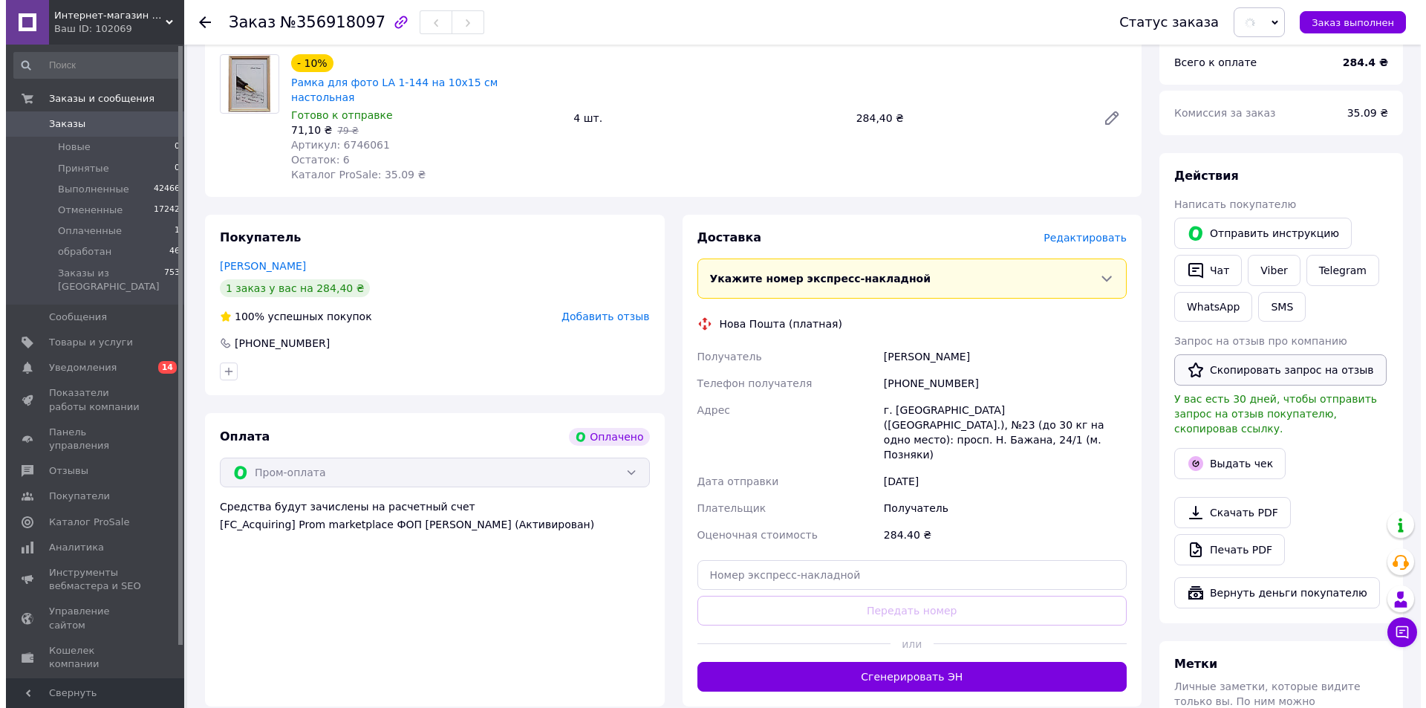
scroll to position [594, 0]
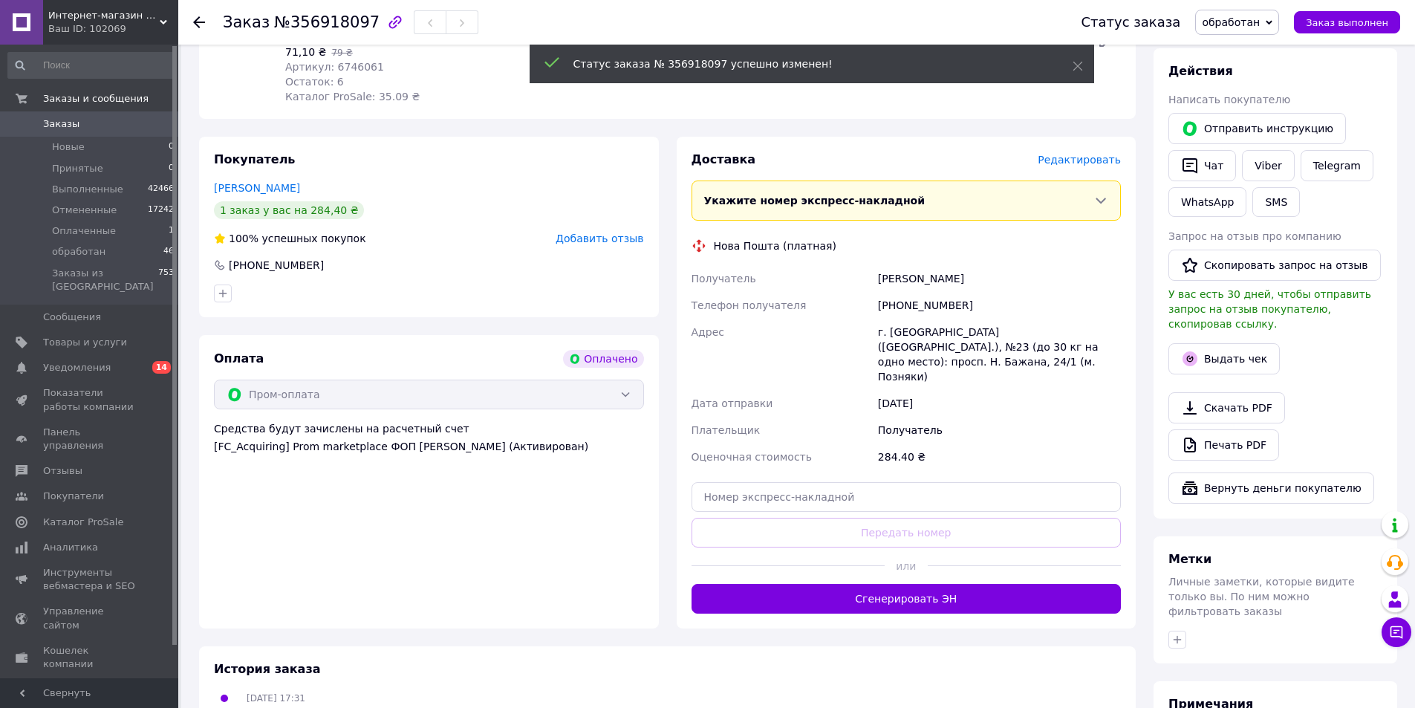
click at [1079, 154] on span "Редактировать" at bounding box center [1079, 160] width 83 height 12
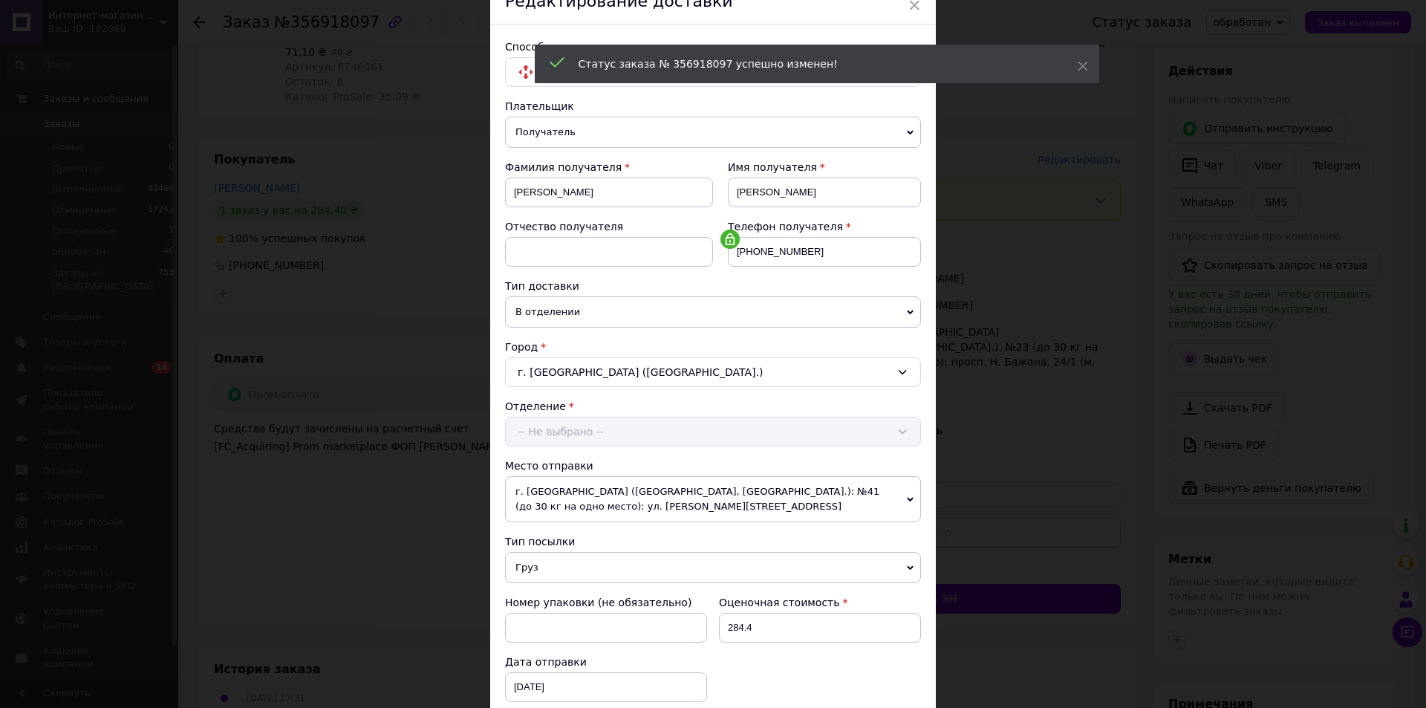
scroll to position [293, 0]
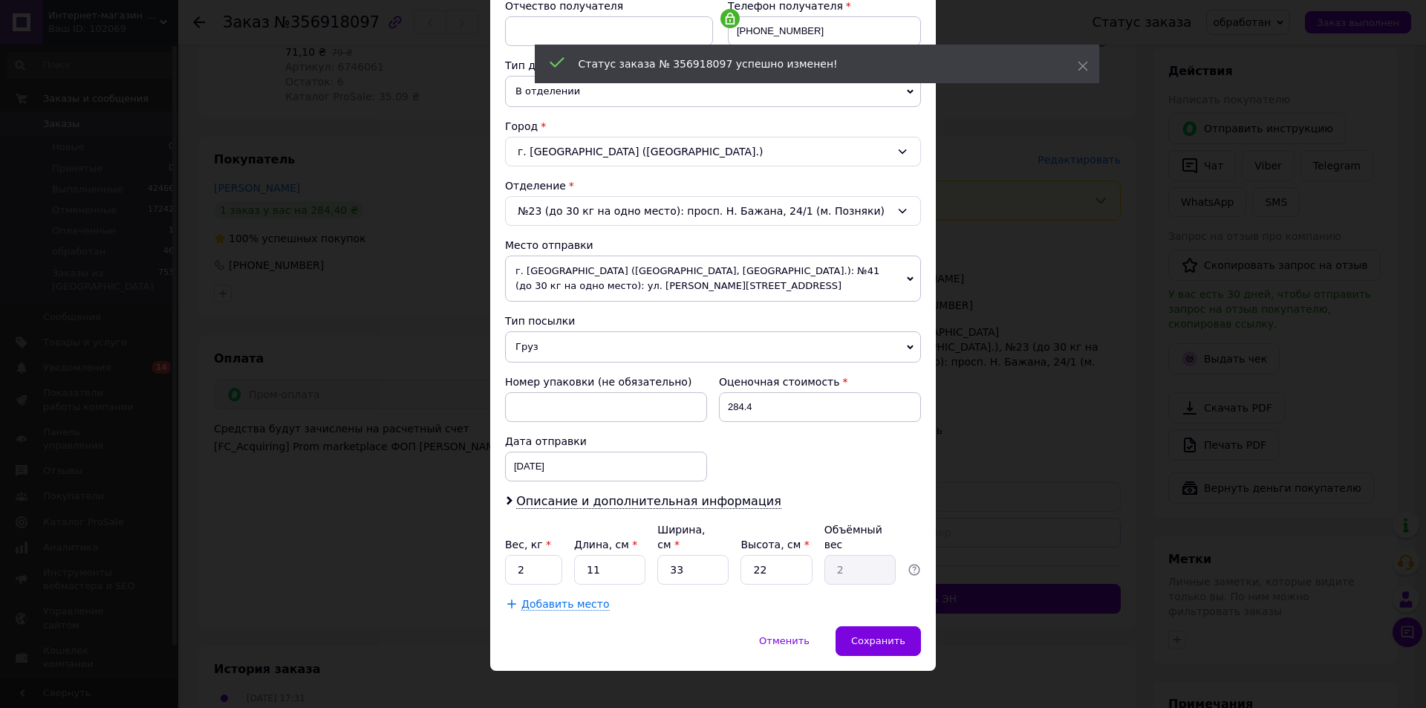
click at [577, 283] on span "г. Запорожье (Запорожская обл., Запорожский р-н.): №41 (до 30 кг на одно место)…" at bounding box center [713, 279] width 416 height 46
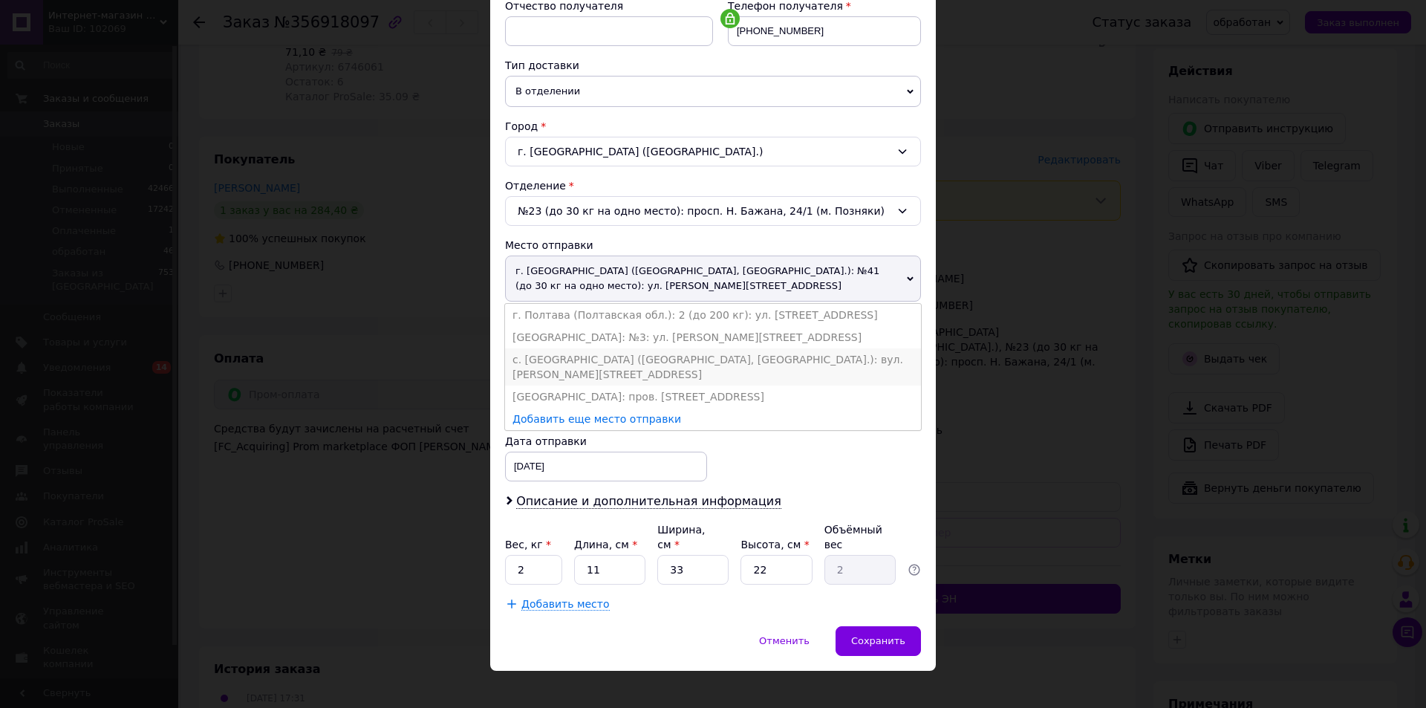
click at [559, 353] on li "с. Чайки (Киевская обл., Бучанский р-н.): вул. Олеся Гончара д.18" at bounding box center [713, 366] width 416 height 37
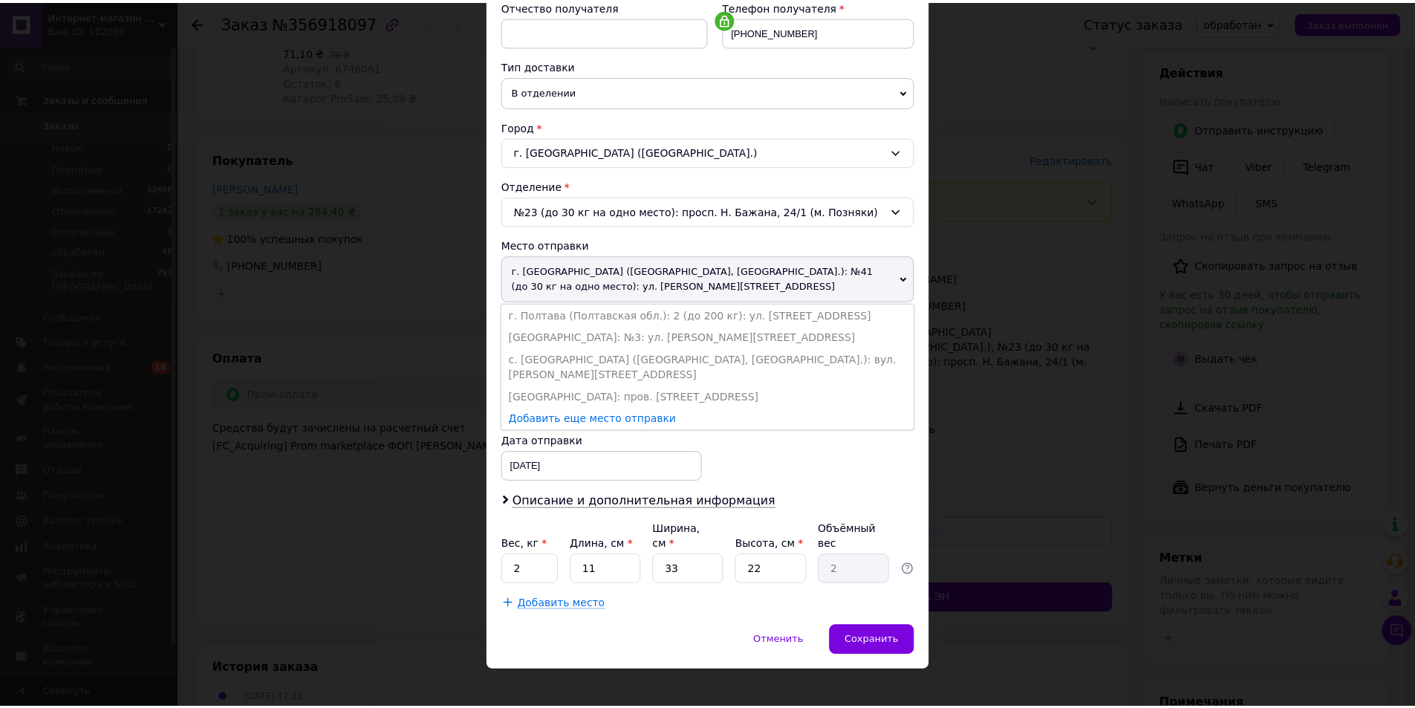
scroll to position [279, 0]
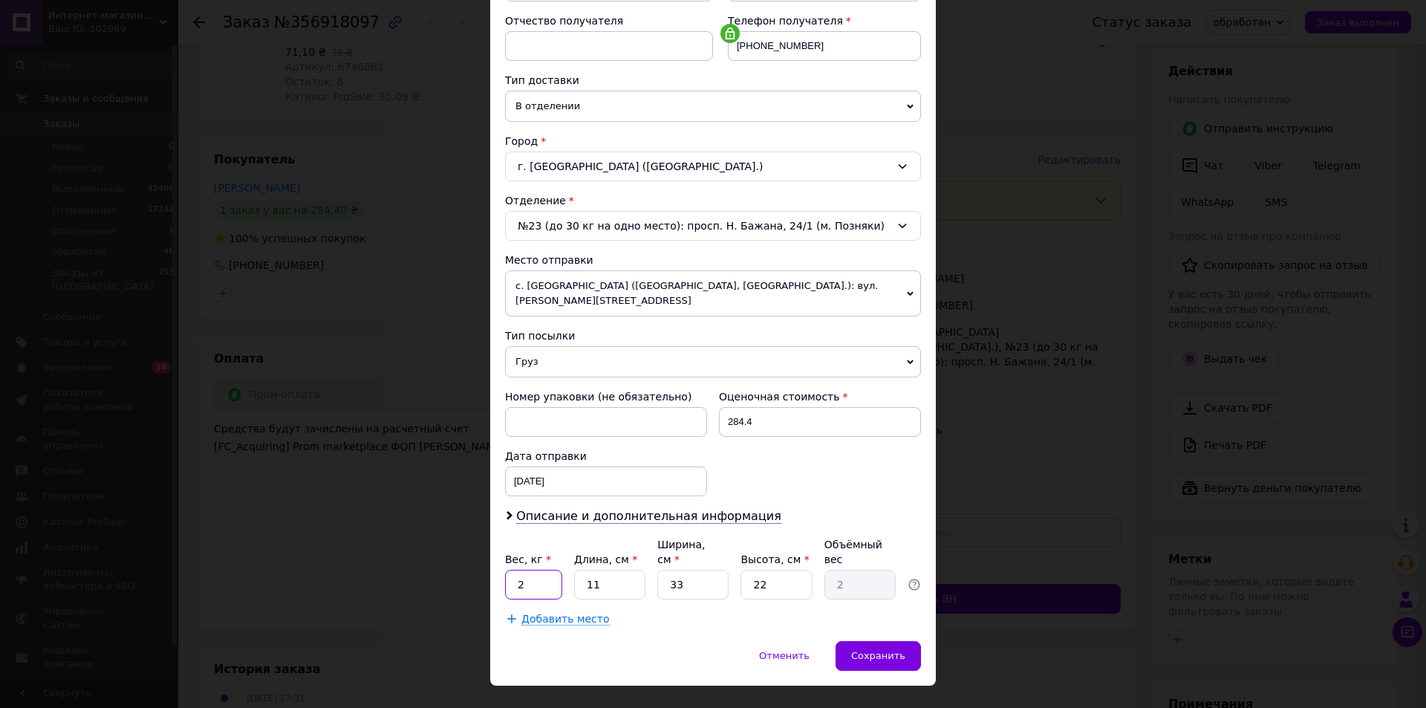
click at [514, 570] on input "2" at bounding box center [533, 585] width 57 height 30
drag, startPoint x: 608, startPoint y: 565, endPoint x: 574, endPoint y: 556, distance: 35.9
click at [574, 570] on input "11" at bounding box center [609, 585] width 71 height 30
type input "1"
type input "0.18"
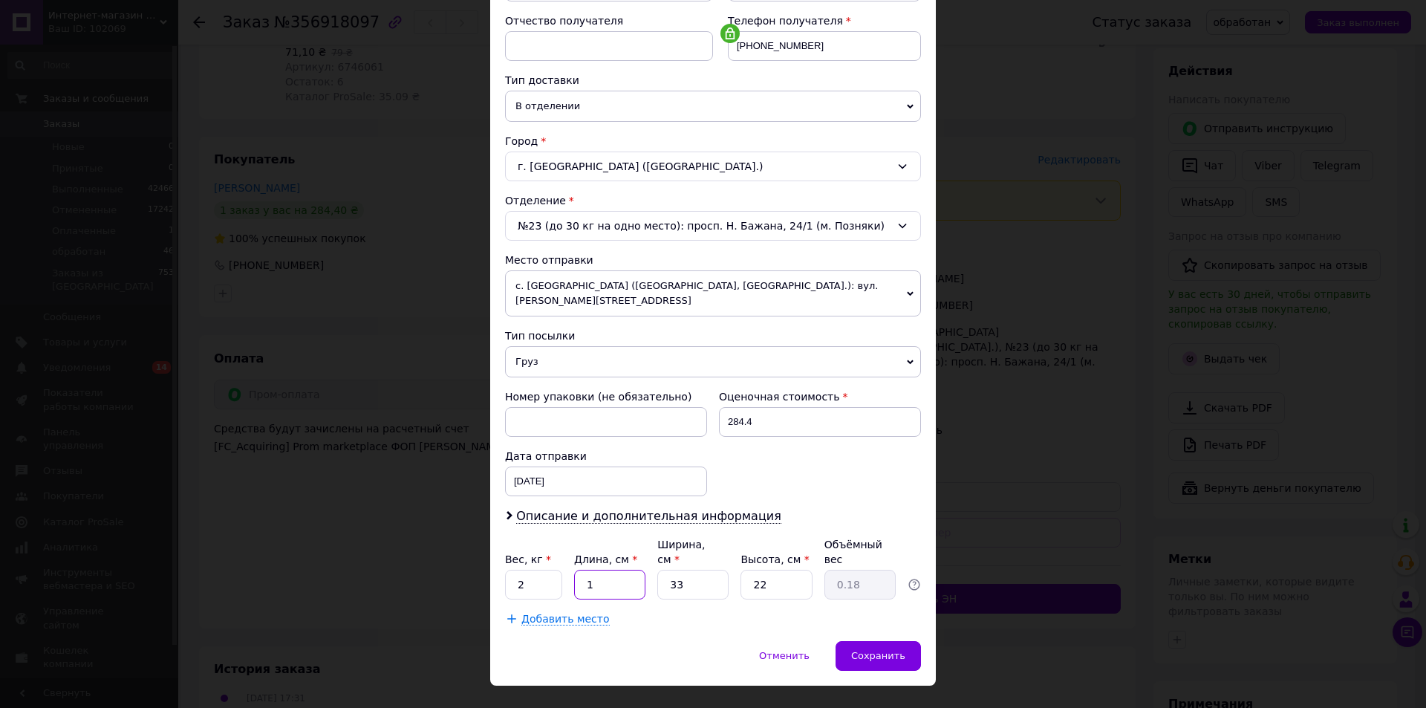
type input "10"
type input "1.82"
type input "10"
type input "1"
type input "0.1"
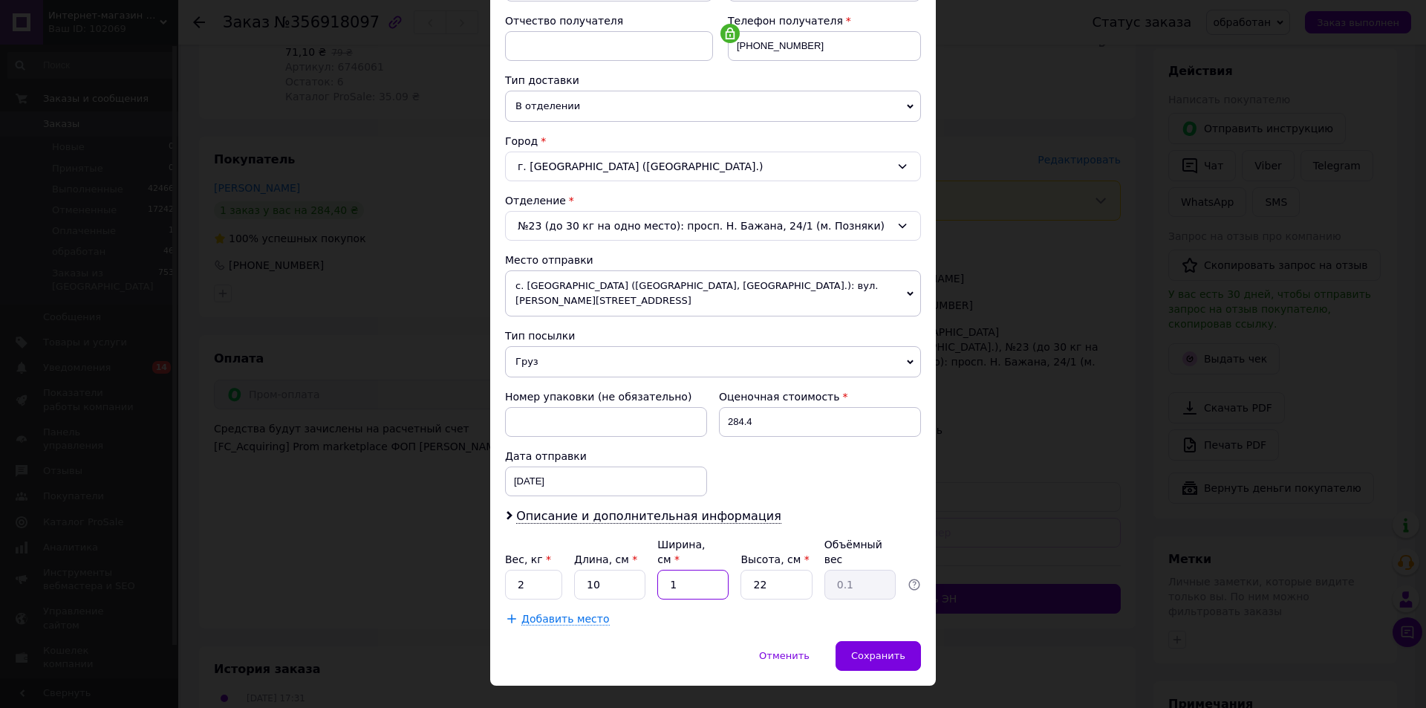
type input "15"
type input "0.83"
type input "15"
type input "4"
type input "0.15"
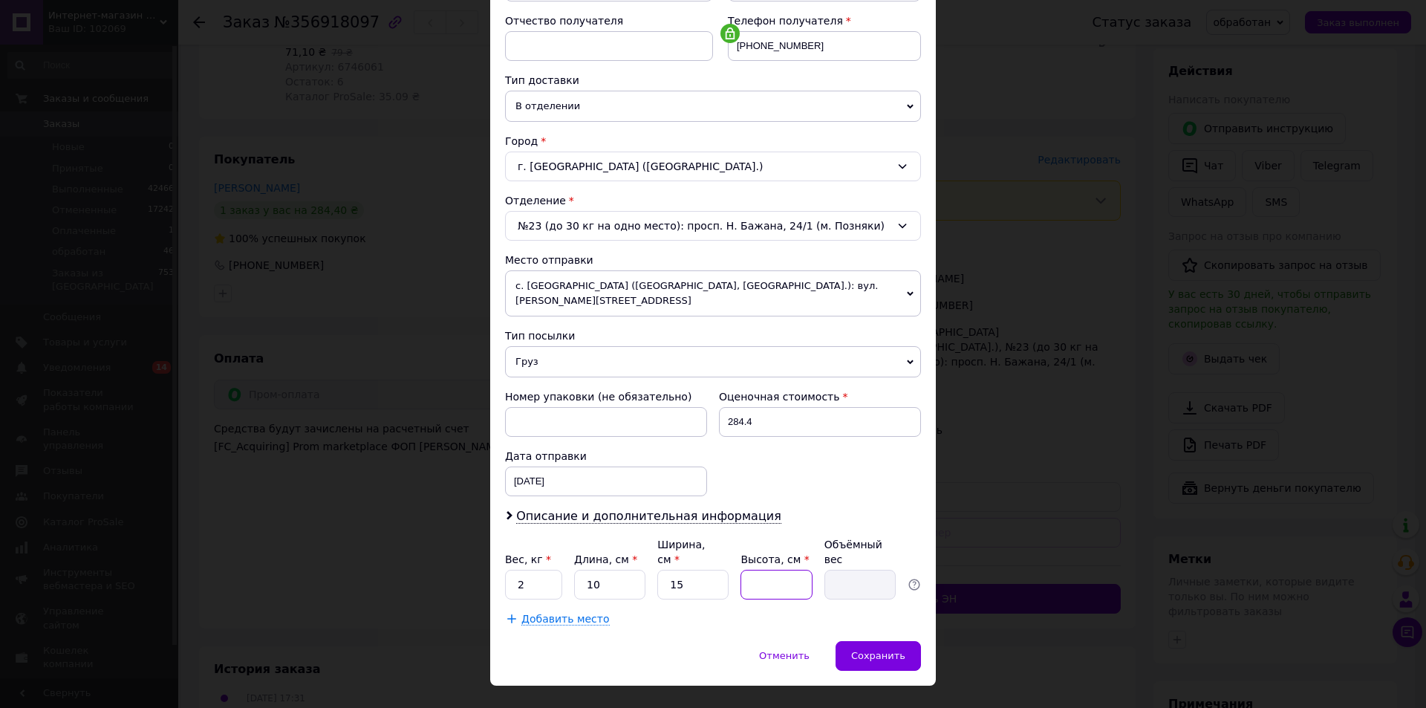
type input "6"
type input "0.23"
type input "6"
drag, startPoint x: 612, startPoint y: 562, endPoint x: 579, endPoint y: 559, distance: 33.6
click at [579, 570] on input "10" at bounding box center [609, 585] width 71 height 30
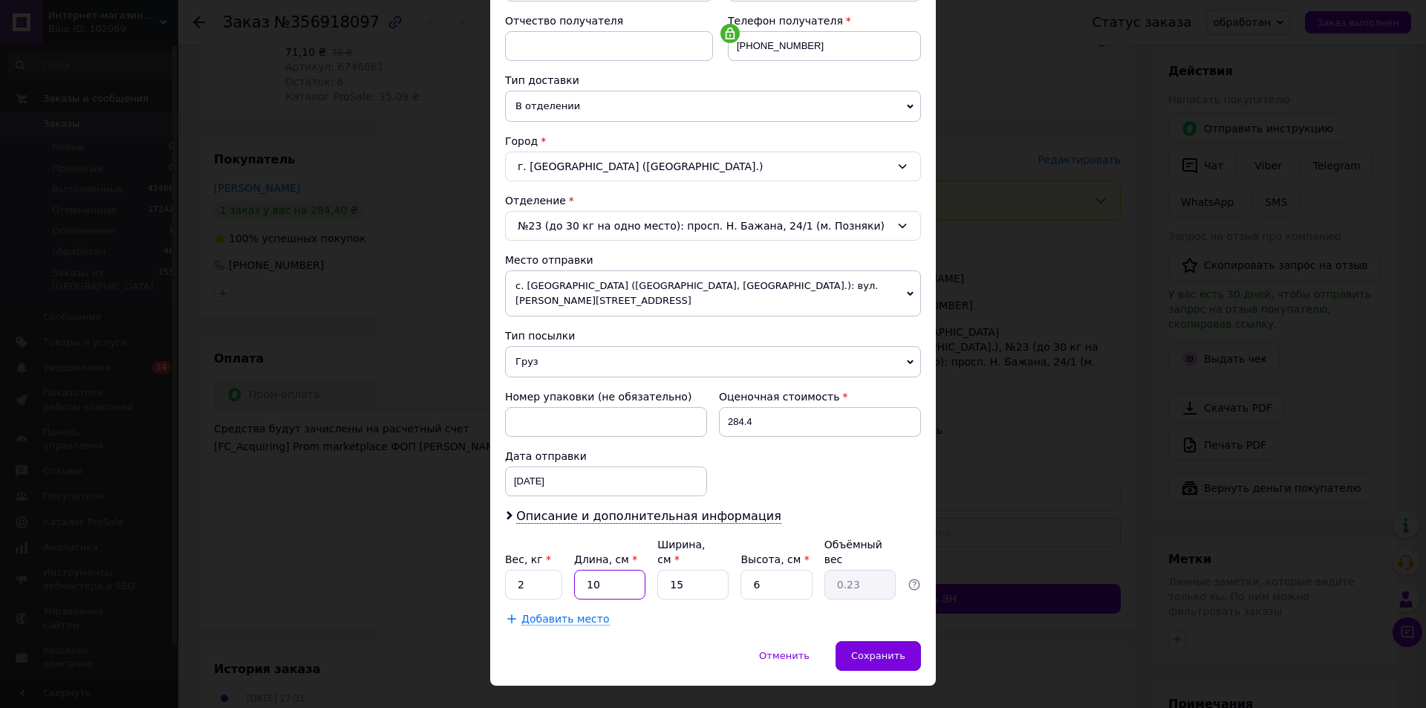
type input "1"
type input "0.1"
type input "12"
type input "0.27"
type input "12"
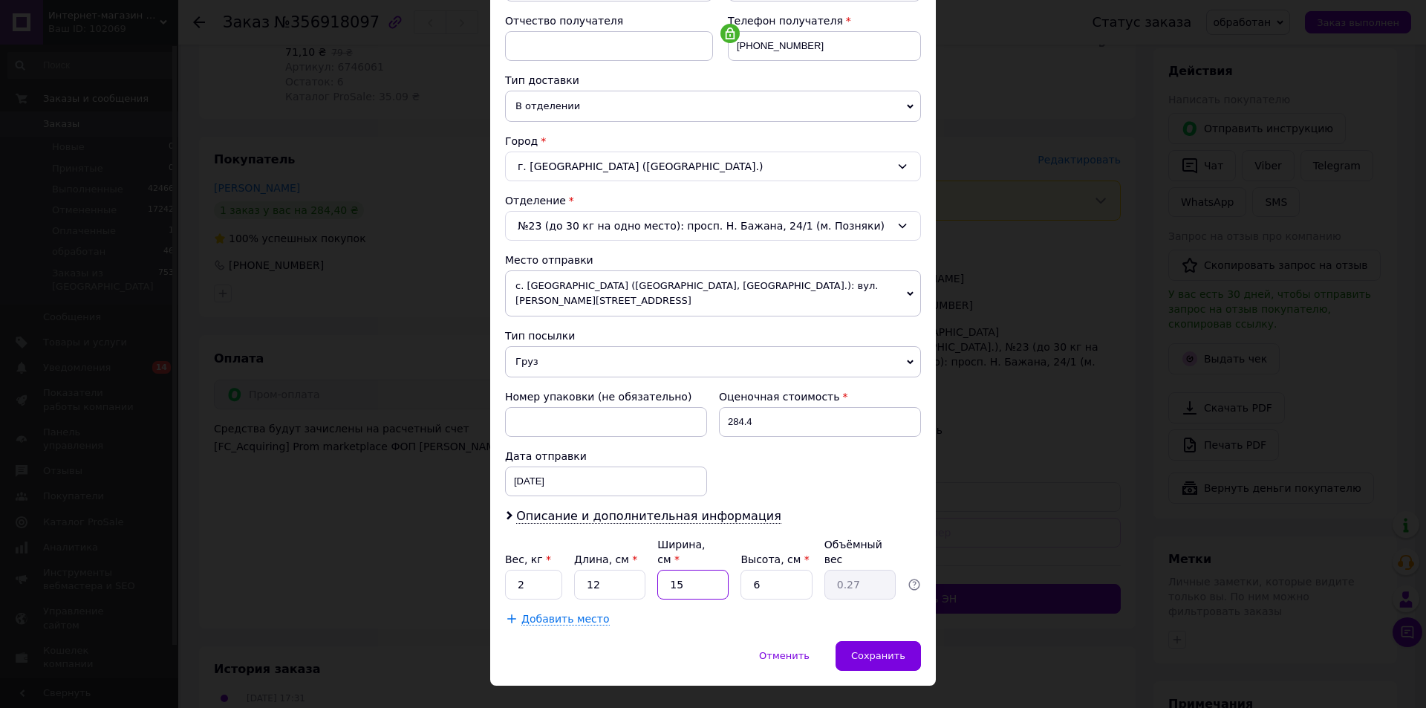
type input "1"
type input "0.1"
type input "16"
type input "0.29"
type input "16"
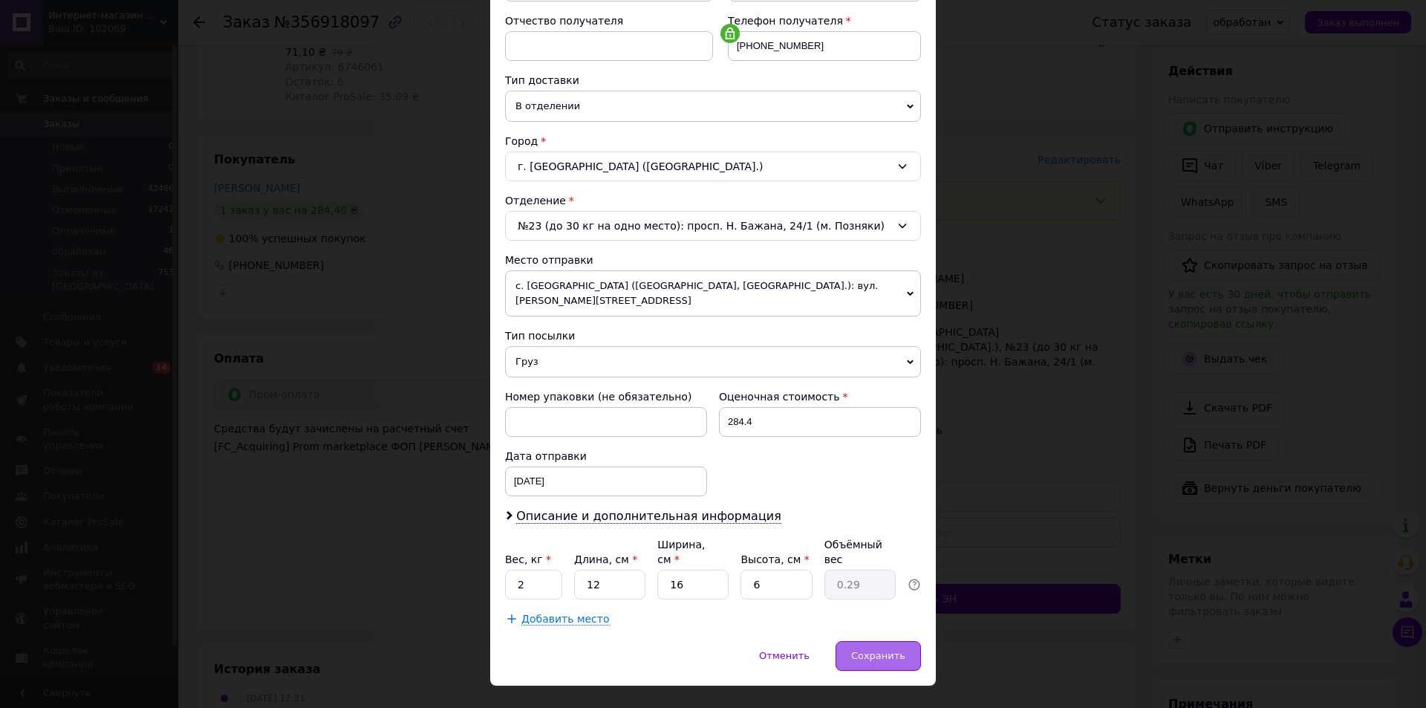
click at [884, 650] on span "Сохранить" at bounding box center [878, 655] width 54 height 11
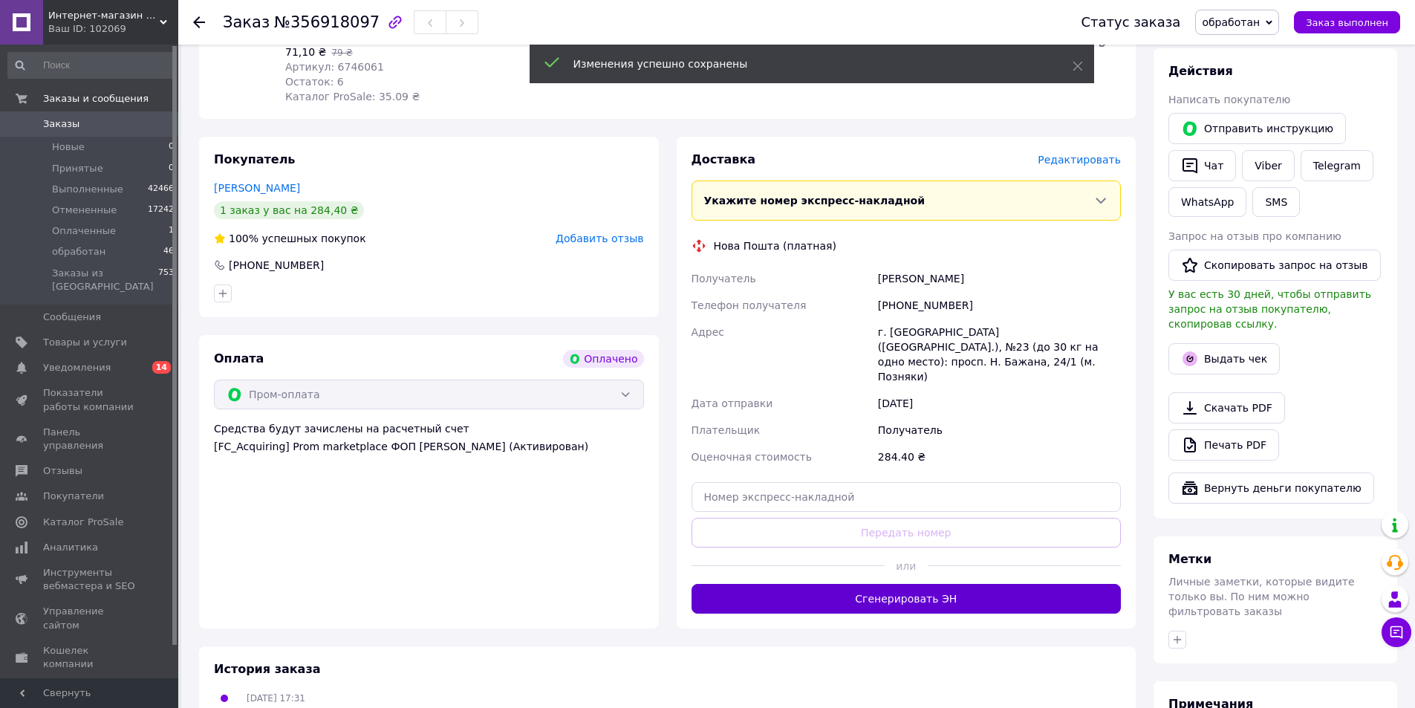
click at [914, 584] on button "Сгенерировать ЭН" at bounding box center [907, 599] width 430 height 30
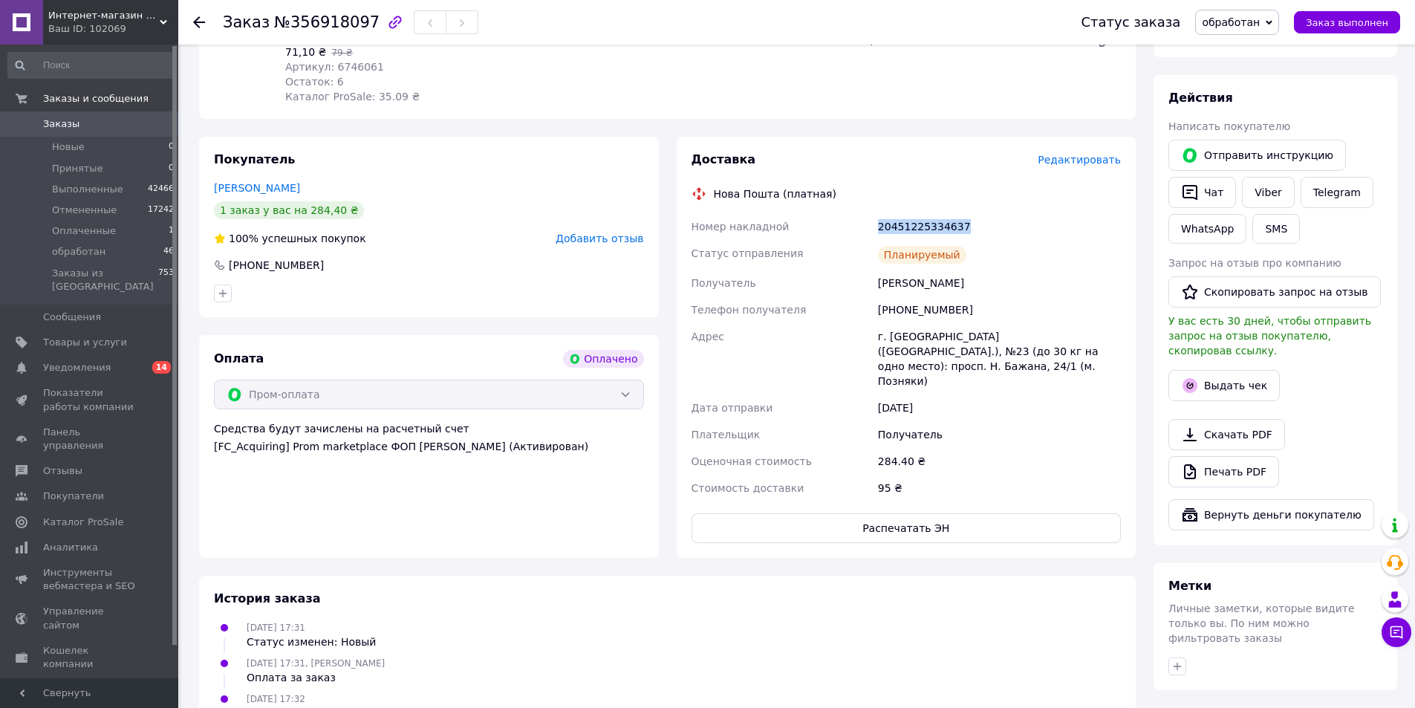
drag, startPoint x: 984, startPoint y: 192, endPoint x: 899, endPoint y: 199, distance: 85.8
click at [881, 213] on div "20451225334637" at bounding box center [999, 226] width 249 height 27
copy div "0451225334637"
